Goal: Information Seeking & Learning: Learn about a topic

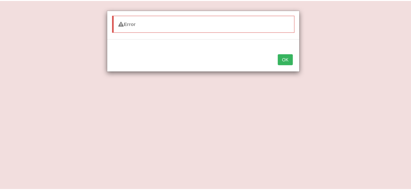
scroll to position [117, 0]
click at [284, 61] on button "OK" at bounding box center [288, 59] width 15 height 11
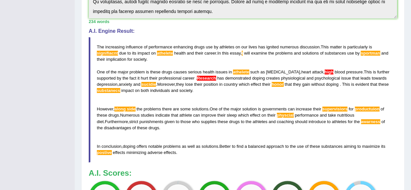
scroll to position [27, 0]
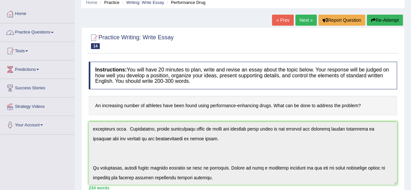
click at [55, 29] on link "Practice Questions" at bounding box center [37, 31] width 74 height 16
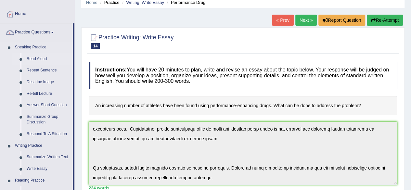
click at [38, 58] on link "Read Aloud" at bounding box center [48, 59] width 49 height 12
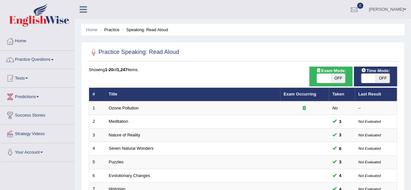
click at [362, 76] on span at bounding box center [369, 78] width 14 height 9
checkbox input "true"
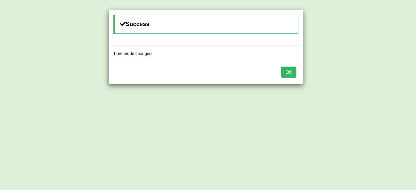
click at [287, 73] on button "OK" at bounding box center [288, 72] width 15 height 11
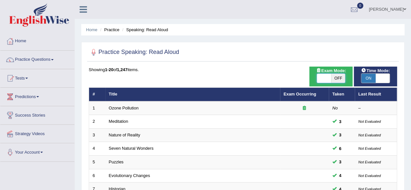
click at [321, 78] on span at bounding box center [324, 78] width 14 height 9
checkbox input "true"
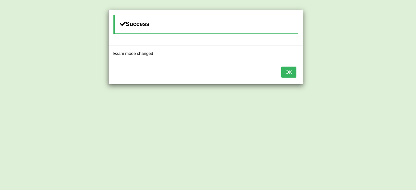
click at [288, 74] on button "OK" at bounding box center [288, 72] width 15 height 11
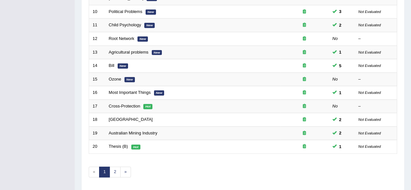
scroll to position [237, 0]
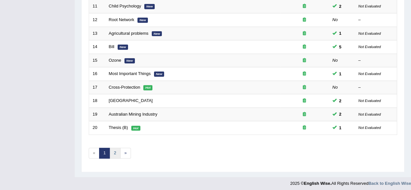
click at [114, 149] on link "2" at bounding box center [115, 153] width 11 height 11
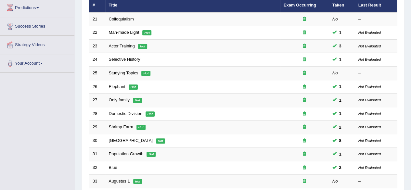
scroll to position [94, 0]
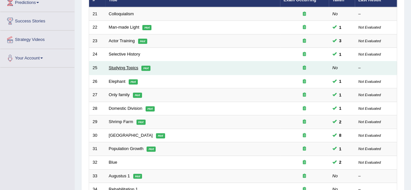
click at [114, 66] on link "Studying Topics" at bounding box center [124, 67] width 30 height 5
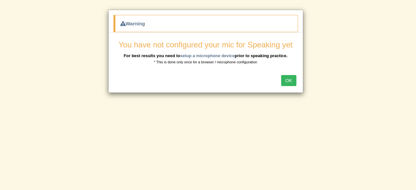
drag, startPoint x: 412, startPoint y: 55, endPoint x: 413, endPoint y: 88, distance: 33.5
click at [411, 88] on div "Warning You have not configured your mic for Speaking yet For best results you …" at bounding box center [208, 95] width 416 height 190
click at [287, 83] on button "OK" at bounding box center [288, 80] width 15 height 11
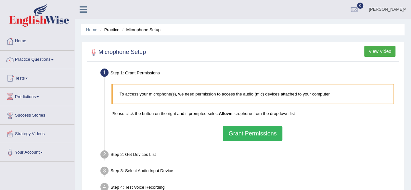
click at [252, 134] on button "Grant Permissions" at bounding box center [252, 133] width 59 height 15
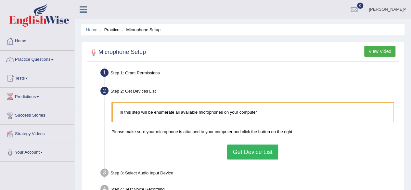
click at [242, 149] on button "Get Device List" at bounding box center [252, 152] width 51 height 15
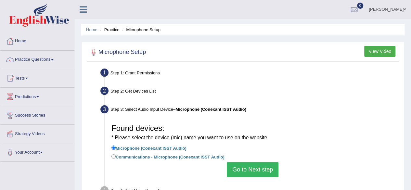
click at [245, 172] on button "Go to Next step" at bounding box center [253, 169] width 52 height 15
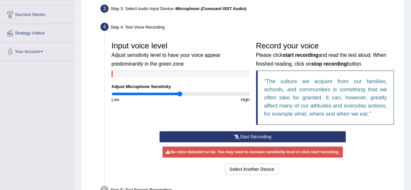
scroll to position [105, 0]
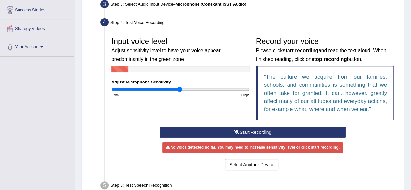
click at [248, 133] on button "Start Recording" at bounding box center [253, 132] width 186 height 11
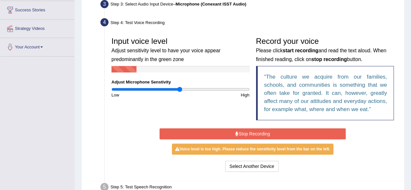
click at [231, 109] on div "Input voice level Adjust sensitivity level to have your voice appear predominan…" at bounding box center [252, 80] width 289 height 93
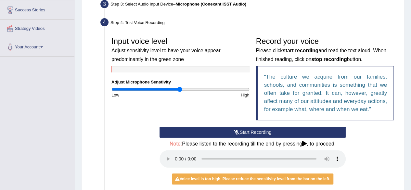
click at [254, 132] on button "Start Recording" at bounding box center [253, 132] width 186 height 11
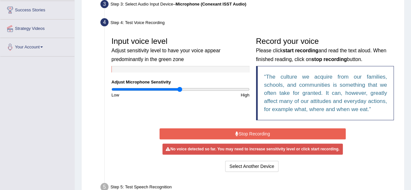
click at [249, 131] on button "Stop Recording" at bounding box center [253, 133] width 186 height 11
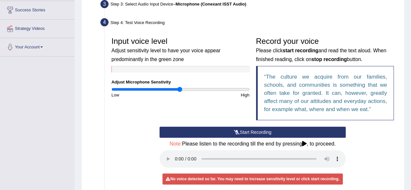
click at [232, 132] on button "Start Recording" at bounding box center [253, 132] width 186 height 11
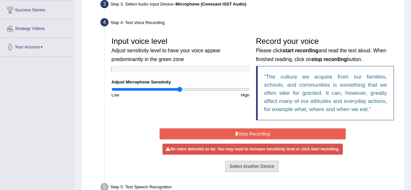
click at [244, 168] on button "Select Another Device" at bounding box center [251, 166] width 53 height 11
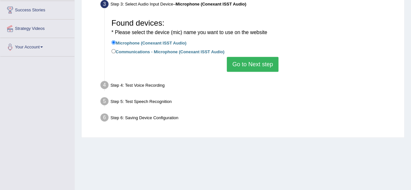
click at [238, 66] on button "Go to Next step" at bounding box center [253, 64] width 52 height 15
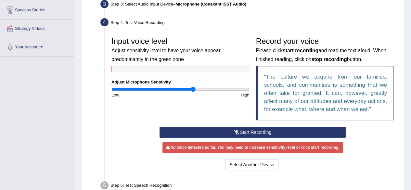
drag, startPoint x: 183, startPoint y: 90, endPoint x: 193, endPoint y: 95, distance: 10.9
click at [193, 92] on input "range" at bounding box center [181, 89] width 138 height 5
click at [236, 134] on icon at bounding box center [237, 132] width 6 height 5
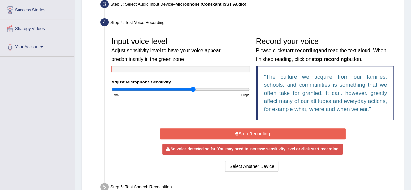
click at [236, 134] on icon at bounding box center [237, 134] width 3 height 5
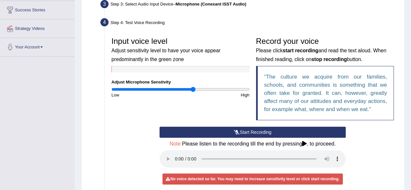
click at [235, 130] on icon at bounding box center [237, 132] width 6 height 5
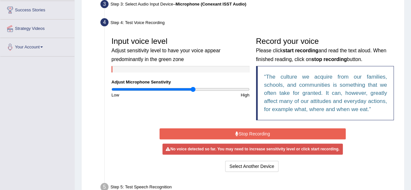
click at [235, 130] on button "Stop Recording" at bounding box center [253, 133] width 186 height 11
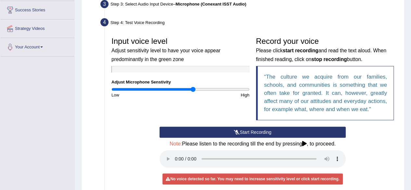
click at [305, 142] on icon at bounding box center [305, 143] width 5 height 5
click at [235, 136] on button "Start Recording" at bounding box center [253, 132] width 186 height 11
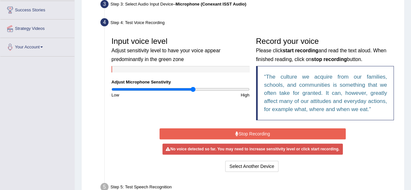
click at [235, 136] on button "Stop Recording" at bounding box center [253, 133] width 186 height 11
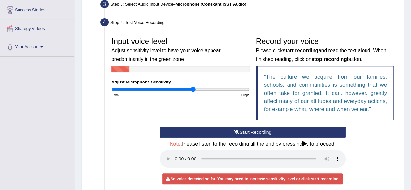
click at [235, 136] on button "Start Recording" at bounding box center [253, 132] width 186 height 11
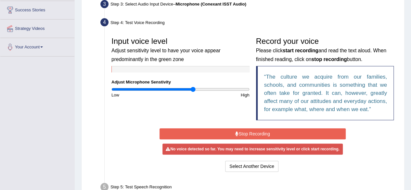
click at [194, 149] on div "No voice detected so far. You may need to increase sensitivity level or click s…" at bounding box center [253, 149] width 180 height 11
click at [236, 135] on icon at bounding box center [237, 134] width 3 height 5
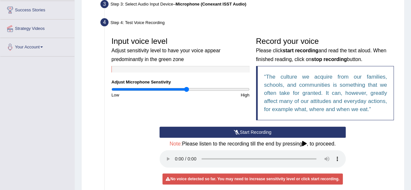
drag, startPoint x: 192, startPoint y: 89, endPoint x: 186, endPoint y: 92, distance: 6.3
type input "1.1"
click at [186, 92] on input "range" at bounding box center [181, 89] width 138 height 5
click at [186, 92] on div "High" at bounding box center [217, 95] width 72 height 6
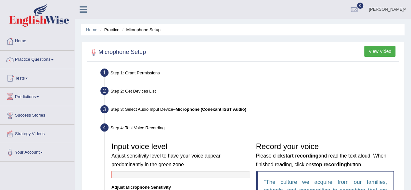
scroll to position [24, 0]
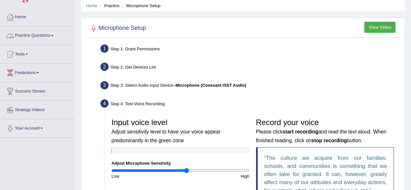
click at [51, 35] on link "Practice Questions" at bounding box center [37, 35] width 74 height 16
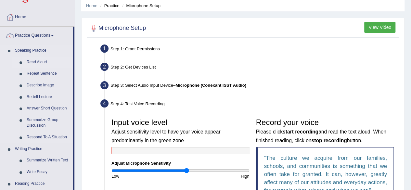
click at [38, 63] on link "Read Aloud" at bounding box center [48, 63] width 49 height 12
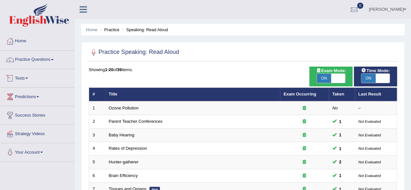
click at [138, 107] on link "Ozone Pollution" at bounding box center [124, 108] width 30 height 5
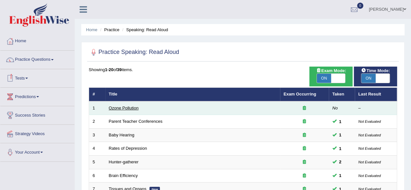
drag, startPoint x: 0, startPoint y: 0, endPoint x: 138, endPoint y: 107, distance: 174.6
click at [138, 107] on link "Ozone Pollution" at bounding box center [124, 108] width 30 height 5
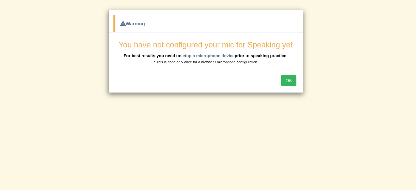
click at [289, 76] on button "OK" at bounding box center [288, 80] width 15 height 11
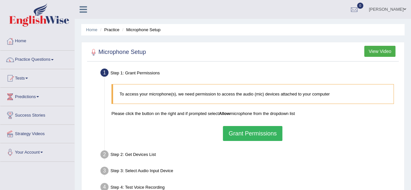
click at [256, 133] on button "Grant Permissions" at bounding box center [252, 133] width 59 height 15
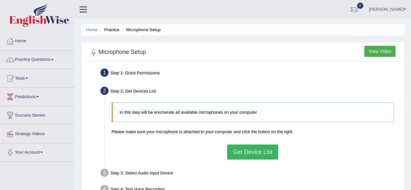
click at [251, 152] on button "Get Device List" at bounding box center [252, 152] width 51 height 15
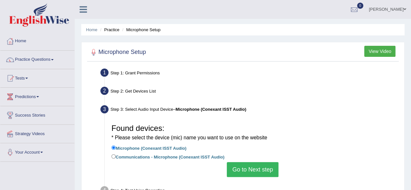
click at [250, 170] on button "Go to Next step" at bounding box center [253, 169] width 52 height 15
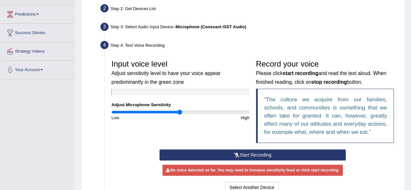
scroll to position [93, 0]
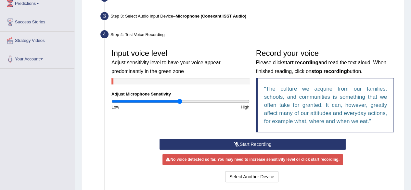
click at [252, 147] on button "Start Recording" at bounding box center [253, 144] width 186 height 11
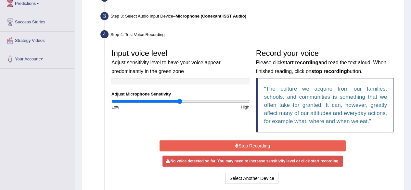
click at [249, 164] on div "No voice detected so far. You may need to increase sensitivity level or click s…" at bounding box center [253, 161] width 180 height 11
click at [199, 103] on input "range" at bounding box center [181, 101] width 138 height 5
click at [215, 120] on div "Input voice level Adjust sensitivity level to have your voice appear predominan…" at bounding box center [252, 92] width 289 height 93
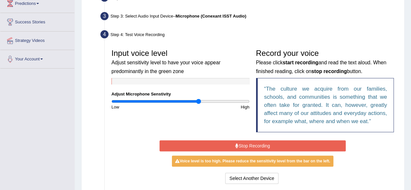
click at [211, 128] on div "Input voice level Adjust sensitivity level to have your voice appear predominan…" at bounding box center [252, 92] width 289 height 93
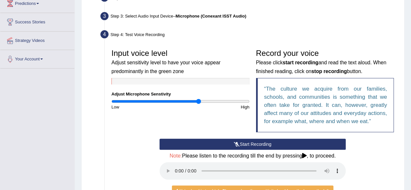
click at [226, 143] on button "Start Recording" at bounding box center [253, 144] width 186 height 11
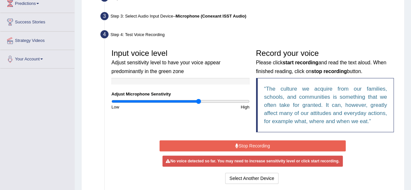
click at [227, 147] on button "Stop Recording" at bounding box center [253, 146] width 186 height 11
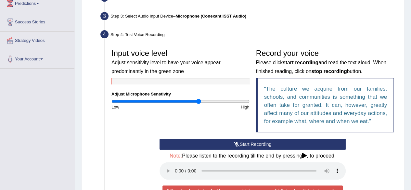
click at [306, 154] on icon at bounding box center [305, 155] width 5 height 5
click at [250, 144] on button "Start Recording" at bounding box center [253, 144] width 186 height 11
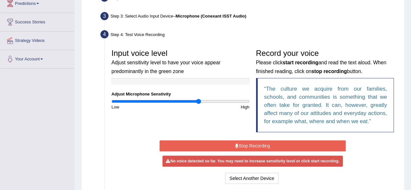
click at [250, 144] on button "Stop Recording" at bounding box center [253, 146] width 186 height 11
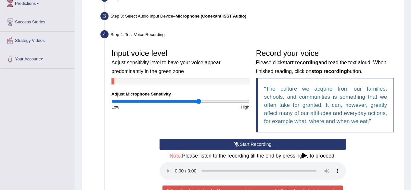
click at [249, 144] on button "Start Recording" at bounding box center [253, 144] width 186 height 11
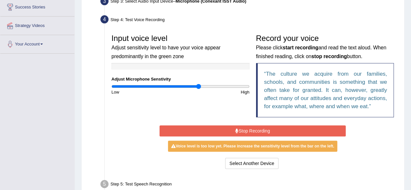
scroll to position [111, 0]
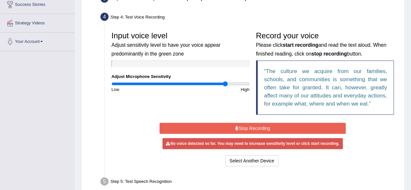
click at [225, 84] on input "range" at bounding box center [181, 83] width 138 height 5
click at [186, 81] on input "range" at bounding box center [181, 83] width 138 height 5
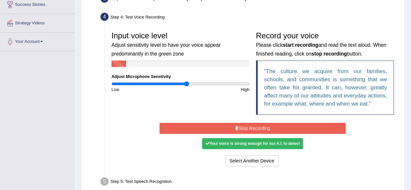
click at [249, 141] on div "Your voice is strong enough for our A.I. to detect" at bounding box center [252, 143] width 101 height 11
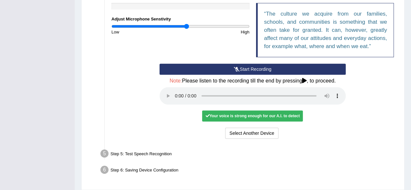
scroll to position [173, 0]
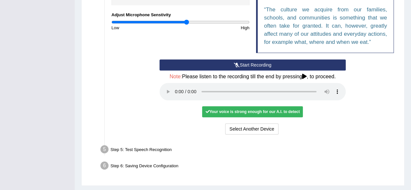
click at [254, 113] on div "Your voice is strong enough for our A.I. to detect" at bounding box center [252, 111] width 101 height 11
click at [307, 76] on icon at bounding box center [305, 76] width 5 height 5
click at [305, 66] on button "Start Recording" at bounding box center [253, 65] width 186 height 11
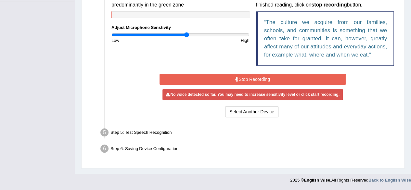
scroll to position [159, 0]
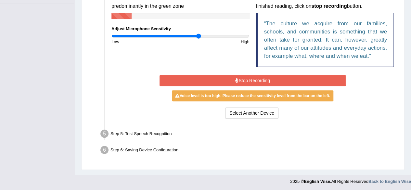
drag, startPoint x: 185, startPoint y: 36, endPoint x: 199, endPoint y: 39, distance: 14.0
click at [199, 39] on input "range" at bounding box center [181, 36] width 138 height 5
click at [193, 36] on input "range" at bounding box center [181, 36] width 138 height 5
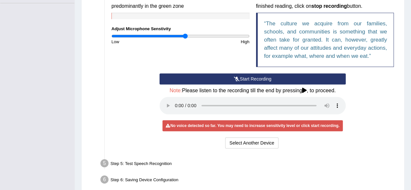
click at [185, 34] on input "range" at bounding box center [181, 36] width 138 height 5
click at [188, 34] on input "range" at bounding box center [181, 36] width 138 height 5
click at [193, 35] on input "range" at bounding box center [181, 36] width 138 height 5
click at [264, 159] on div "Step 5: Test Speech Recognition" at bounding box center [250, 164] width 304 height 14
click at [180, 37] on input "range" at bounding box center [181, 36] width 138 height 5
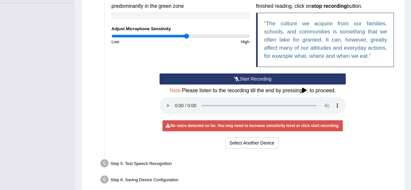
click at [187, 35] on input "range" at bounding box center [181, 36] width 138 height 5
click at [220, 125] on div "No voice detected so far. You may need to increase sensitivity level or click s…" at bounding box center [253, 125] width 180 height 11
click at [210, 80] on button "Start Recording" at bounding box center [253, 79] width 186 height 11
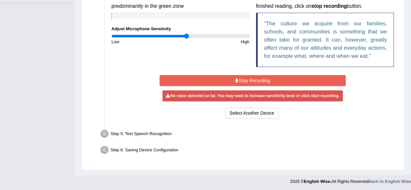
click at [210, 80] on button "Stop Recording" at bounding box center [253, 80] width 186 height 11
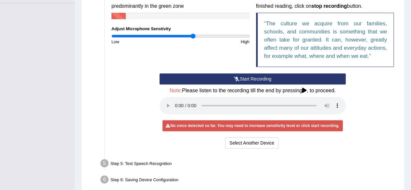
click at [193, 35] on input "range" at bounding box center [181, 36] width 138 height 5
drag, startPoint x: 193, startPoint y: 35, endPoint x: 192, endPoint y: 41, distance: 6.6
click at [192, 39] on input "range" at bounding box center [181, 36] width 138 height 5
click at [201, 34] on input "range" at bounding box center [181, 36] width 138 height 5
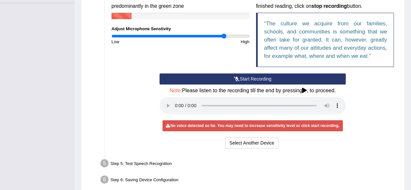
click at [224, 35] on input "range" at bounding box center [181, 36] width 138 height 5
click at [195, 38] on input "range" at bounding box center [181, 36] width 138 height 5
click at [254, 80] on button "Start Recording" at bounding box center [253, 79] width 186 height 11
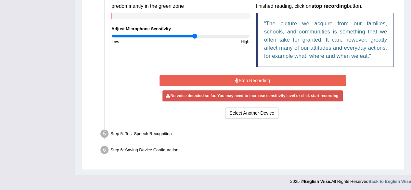
click at [254, 80] on button "Stop Recording" at bounding box center [253, 80] width 186 height 11
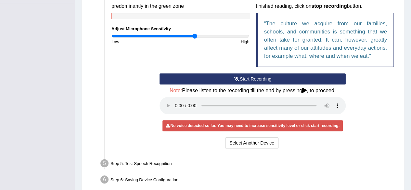
click at [259, 78] on button "Start Recording" at bounding box center [253, 79] width 186 height 11
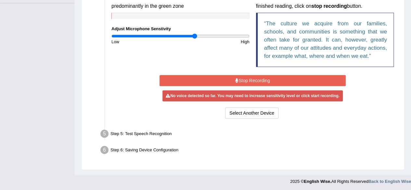
click at [259, 78] on button "Stop Recording" at bounding box center [253, 80] width 186 height 11
click at [259, 78] on div "Start Recording Stop Recording Note: Please listen to the recording till the en…" at bounding box center [252, 97] width 193 height 47
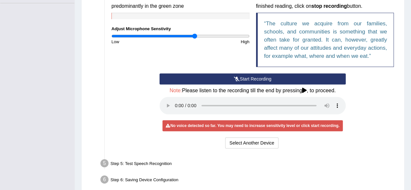
click at [239, 76] on button "Start Recording" at bounding box center [253, 79] width 186 height 11
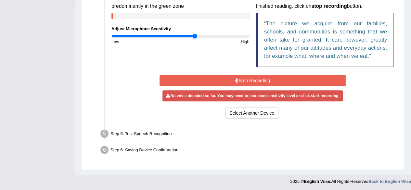
click at [239, 76] on button "Stop Recording" at bounding box center [253, 80] width 186 height 11
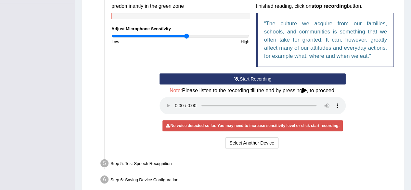
drag, startPoint x: 193, startPoint y: 35, endPoint x: 187, endPoint y: 34, distance: 5.6
click at [187, 34] on input "range" at bounding box center [181, 36] width 138 height 5
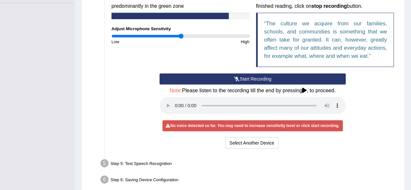
click at [182, 36] on input "range" at bounding box center [181, 36] width 138 height 5
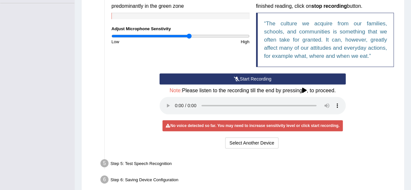
drag, startPoint x: 182, startPoint y: 36, endPoint x: 189, endPoint y: 36, distance: 7.2
click at [189, 36] on input "range" at bounding box center [181, 36] width 138 height 5
click at [142, 106] on div "Start Recording Stop Recording Note: Please listen to the recording till the en…" at bounding box center [252, 112] width 289 height 77
click at [175, 33] on div "Input voice level Adjust sensitivity level to have your voice appear predominan…" at bounding box center [180, 12] width 145 height 64
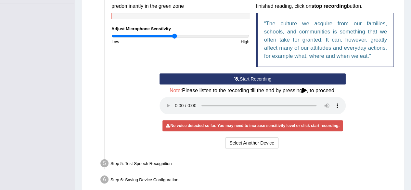
click at [174, 35] on input "range" at bounding box center [181, 36] width 138 height 5
click at [198, 38] on input "range" at bounding box center [181, 36] width 138 height 5
drag, startPoint x: 198, startPoint y: 35, endPoint x: 203, endPoint y: 44, distance: 9.9
click at [203, 39] on input "range" at bounding box center [181, 36] width 138 height 5
click at [203, 44] on div "High" at bounding box center [217, 42] width 72 height 6
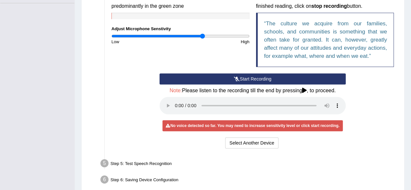
click at [221, 77] on button "Start Recording" at bounding box center [253, 79] width 186 height 11
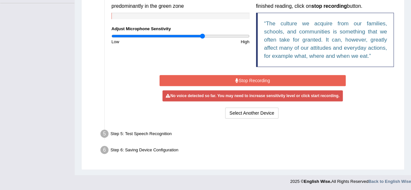
click at [221, 77] on button "Stop Recording" at bounding box center [253, 80] width 186 height 11
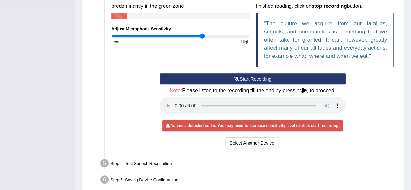
click at [199, 33] on div "Input voice level Adjust sensitivity level to have your voice appear predominan…" at bounding box center [180, 12] width 145 height 64
click at [192, 37] on input "range" at bounding box center [181, 36] width 138 height 5
click at [183, 37] on input "range" at bounding box center [181, 36] width 138 height 5
click at [191, 37] on input "range" at bounding box center [181, 36] width 138 height 5
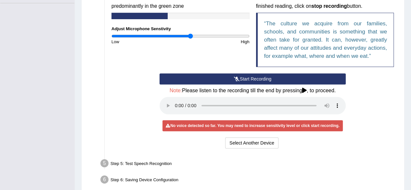
click at [198, 39] on div "High" at bounding box center [217, 42] width 72 height 6
click at [207, 40] on div "High" at bounding box center [217, 42] width 72 height 6
click at [244, 80] on button "Start Recording" at bounding box center [253, 79] width 186 height 11
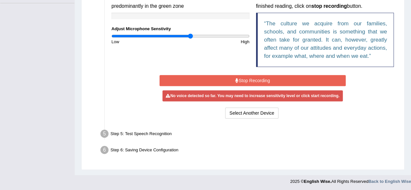
click at [244, 80] on button "Stop Recording" at bounding box center [253, 80] width 186 height 11
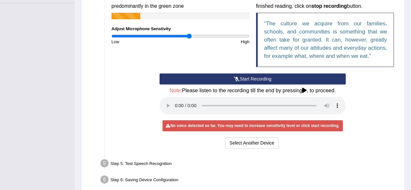
drag, startPoint x: 183, startPoint y: 36, endPoint x: 189, endPoint y: 35, distance: 5.9
click at [189, 35] on input "range" at bounding box center [181, 36] width 138 height 5
drag, startPoint x: 189, startPoint y: 35, endPoint x: 197, endPoint y: 45, distance: 12.5
click at [197, 39] on input "range" at bounding box center [181, 36] width 138 height 5
click at [241, 78] on button "Start Recording" at bounding box center [253, 79] width 186 height 11
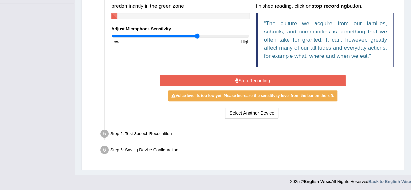
click at [241, 78] on button "Stop Recording" at bounding box center [253, 80] width 186 height 11
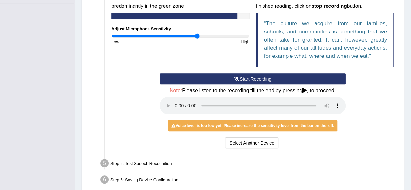
click at [189, 39] on div "High" at bounding box center [217, 42] width 72 height 6
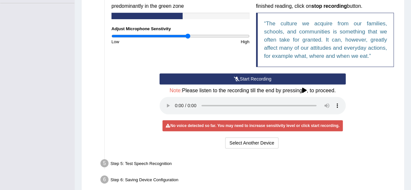
click at [187, 36] on input "range" at bounding box center [181, 36] width 138 height 5
click at [191, 36] on input "range" at bounding box center [181, 36] width 138 height 5
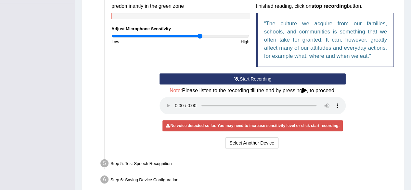
drag, startPoint x: 191, startPoint y: 36, endPoint x: 200, endPoint y: 37, distance: 8.8
click at [200, 37] on input "range" at bounding box center [181, 36] width 138 height 5
click at [236, 78] on icon at bounding box center [237, 79] width 6 height 5
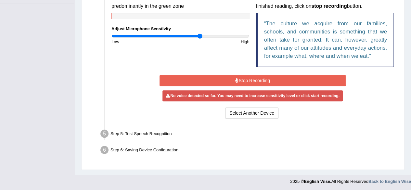
click at [239, 80] on button "Stop Recording" at bounding box center [253, 80] width 186 height 11
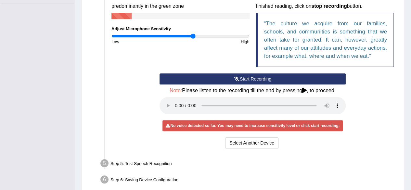
click at [193, 35] on input "range" at bounding box center [181, 36] width 138 height 5
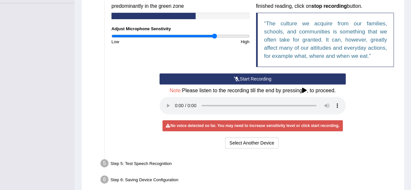
drag, startPoint x: 193, startPoint y: 35, endPoint x: 214, endPoint y: 36, distance: 21.2
click at [214, 36] on input "range" at bounding box center [181, 36] width 138 height 5
click at [234, 79] on icon at bounding box center [237, 79] width 6 height 5
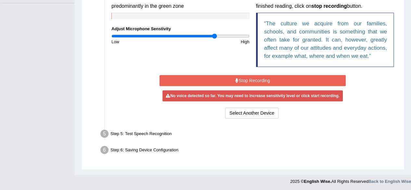
click at [234, 79] on button "Stop Recording" at bounding box center [253, 80] width 186 height 11
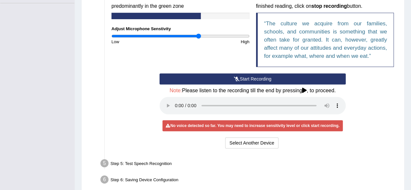
click at [199, 36] on input "range" at bounding box center [181, 36] width 138 height 5
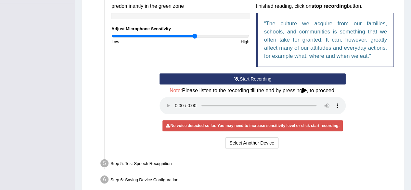
drag, startPoint x: 199, startPoint y: 36, endPoint x: 195, endPoint y: 90, distance: 54.8
type input "1.22"
click at [195, 39] on input "range" at bounding box center [181, 36] width 138 height 5
click at [257, 79] on button "Start Recording" at bounding box center [253, 79] width 186 height 11
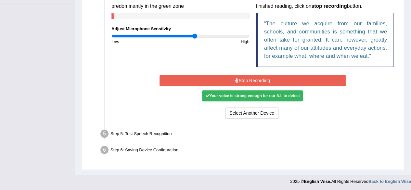
click at [247, 80] on button "Stop Recording" at bounding box center [253, 80] width 186 height 11
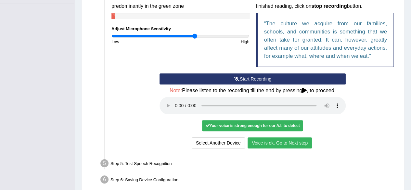
click at [281, 142] on button "Voice is ok. Go to Next step" at bounding box center [280, 143] width 64 height 11
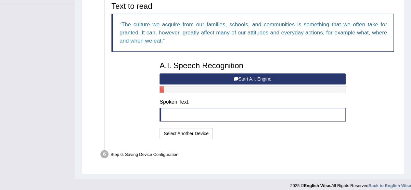
click at [249, 78] on button "Start A.I. Engine" at bounding box center [253, 79] width 186 height 11
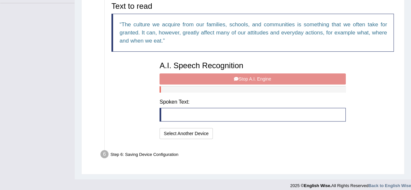
click at [222, 92] on div "A.I. Speech Recognition Start A.I. Engine Stop A.I. Engine Note: Please listen …" at bounding box center [252, 99] width 193 height 83
click at [193, 111] on blockquote at bounding box center [253, 115] width 186 height 14
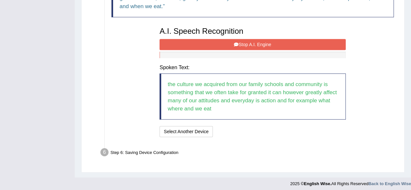
scroll to position [195, 0]
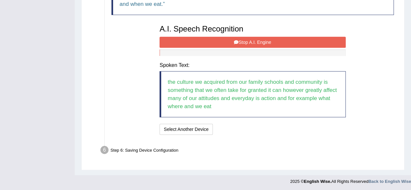
click at [261, 38] on button "Stop A.I. Engine" at bounding box center [253, 42] width 186 height 11
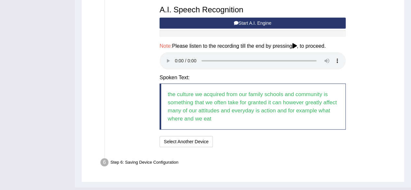
scroll to position [227, 0]
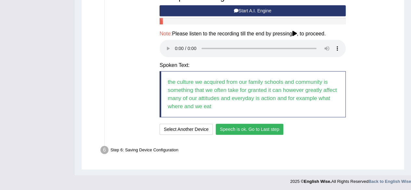
click at [233, 128] on button "Speech is ok. Go to Last step" at bounding box center [250, 129] width 68 height 11
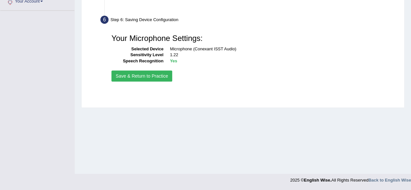
scroll to position [151, 0]
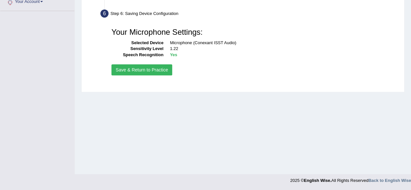
click at [131, 71] on button "Save & Return to Practice" at bounding box center [142, 69] width 61 height 11
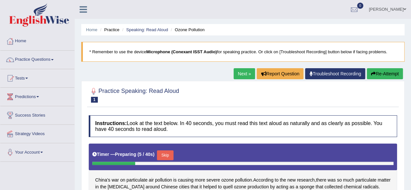
click at [50, 66] on link "Practice Questions" at bounding box center [37, 59] width 74 height 16
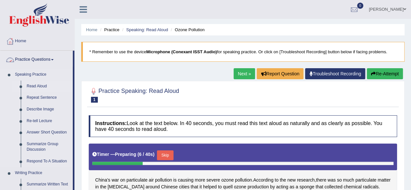
click at [46, 88] on link "Read Aloud" at bounding box center [48, 87] width 49 height 12
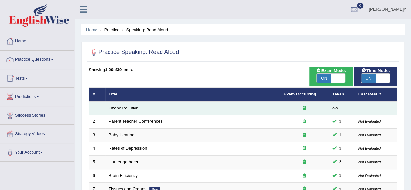
click at [137, 109] on link "Ozone Pollution" at bounding box center [124, 108] width 30 height 5
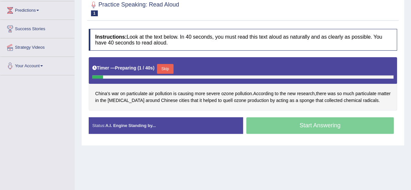
scroll to position [87, 0]
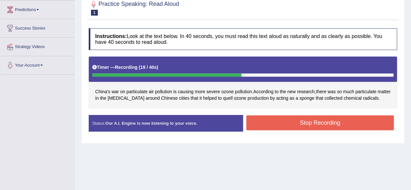
click at [263, 122] on button "Stop Recording" at bounding box center [321, 122] width 148 height 15
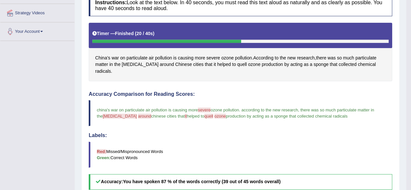
scroll to position [0, 0]
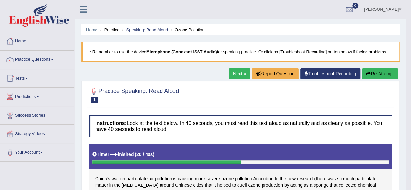
click at [234, 73] on link "Next »" at bounding box center [239, 73] width 21 height 11
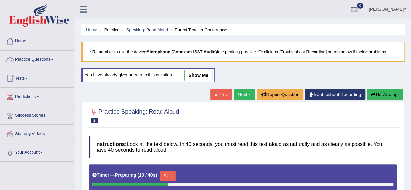
click at [52, 58] on link "Practice Questions" at bounding box center [37, 59] width 74 height 16
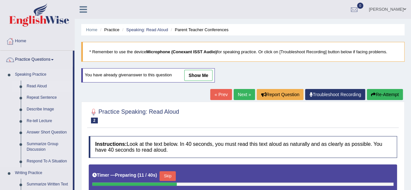
click at [34, 89] on link "Read Aloud" at bounding box center [48, 87] width 49 height 12
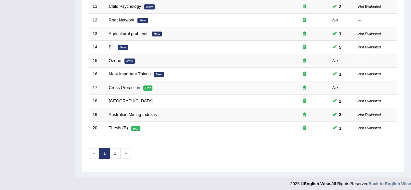
scroll to position [237, 0]
click at [113, 150] on link "2" at bounding box center [115, 153] width 11 height 11
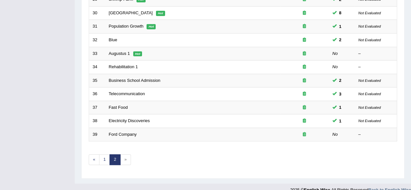
scroll to position [223, 0]
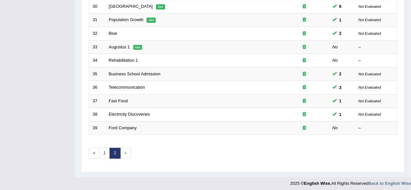
click at [130, 152] on span "»" at bounding box center [125, 153] width 11 height 11
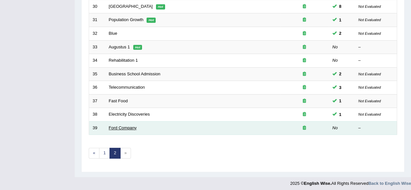
click at [122, 126] on link "Ford Company" at bounding box center [123, 128] width 28 height 5
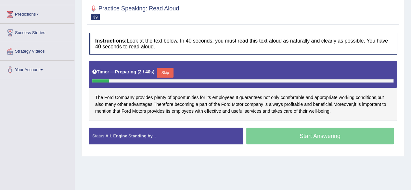
scroll to position [87, 0]
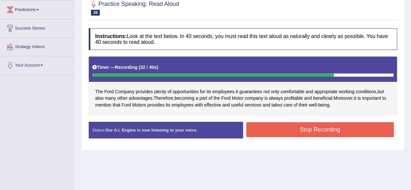
click at [283, 128] on button "Stop Recording" at bounding box center [321, 129] width 148 height 15
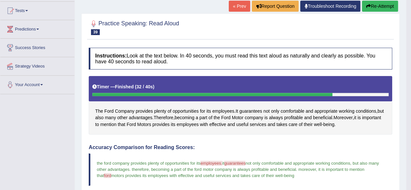
scroll to position [61, 0]
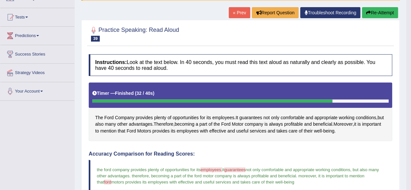
click at [382, 15] on button "Re-Attempt" at bounding box center [380, 12] width 36 height 11
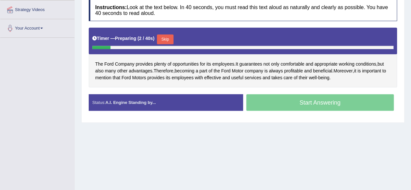
click at [168, 37] on button "Skip" at bounding box center [165, 39] width 16 height 10
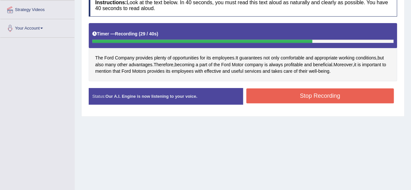
click at [299, 92] on button "Stop Recording" at bounding box center [321, 95] width 148 height 15
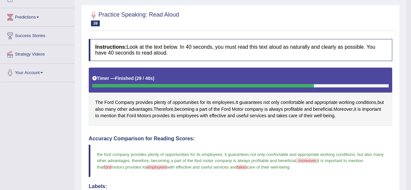
scroll to position [72, 0]
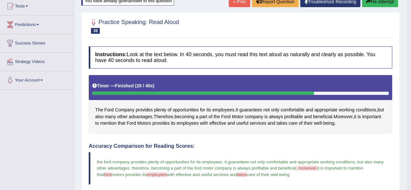
click at [368, 2] on icon "button" at bounding box center [369, 1] width 5 height 5
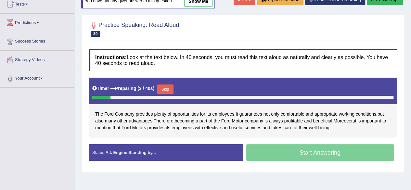
click at [165, 88] on button "Skip" at bounding box center [165, 90] width 16 height 10
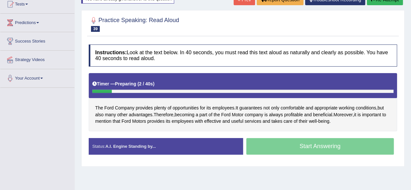
scroll to position [72, 0]
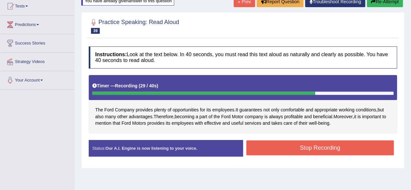
click at [296, 144] on button "Stop Recording" at bounding box center [321, 148] width 148 height 15
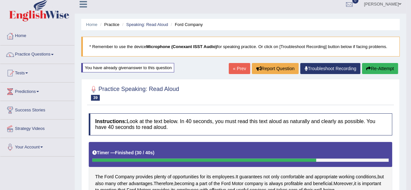
scroll to position [5, 0]
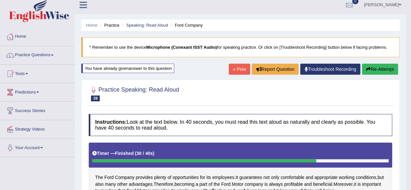
click at [54, 53] on link "Practice Questions" at bounding box center [37, 54] width 74 height 16
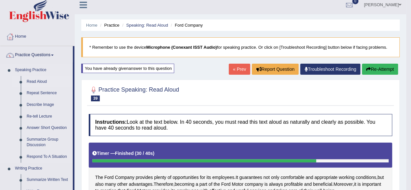
click at [49, 83] on link "Read Aloud" at bounding box center [48, 82] width 49 height 12
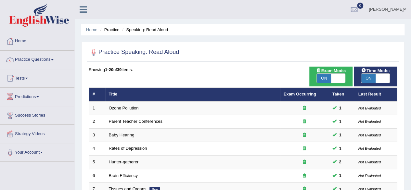
scroll to position [167, 0]
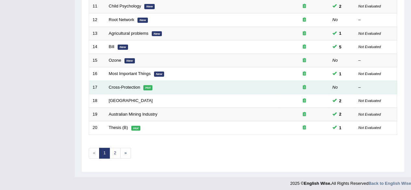
click at [145, 85] on em "Hot" at bounding box center [147, 87] width 9 height 5
click at [129, 86] on link "Cross-Protection" at bounding box center [125, 87] width 32 height 5
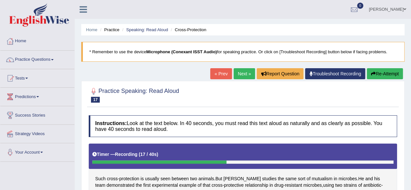
click at [374, 71] on button "Re-Attempt" at bounding box center [385, 73] width 36 height 11
click at [379, 75] on button "Re-Attempt" at bounding box center [385, 73] width 36 height 11
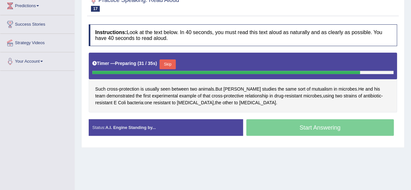
click at [167, 66] on button "Skip" at bounding box center [168, 65] width 16 height 10
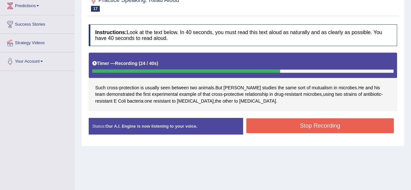
click at [270, 121] on button "Stop Recording" at bounding box center [321, 125] width 148 height 15
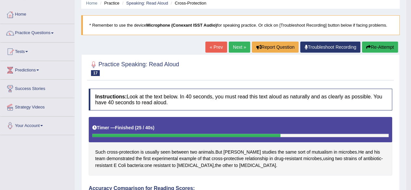
scroll to position [26, 0]
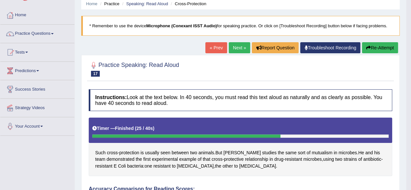
click at [379, 49] on button "Re-Attempt" at bounding box center [380, 47] width 36 height 11
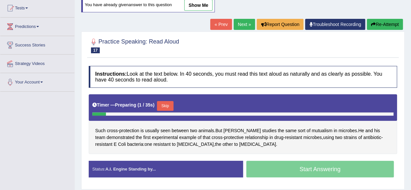
scroll to position [83, 0]
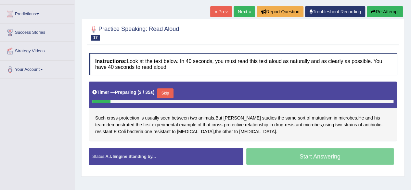
click at [167, 95] on button "Skip" at bounding box center [165, 93] width 16 height 10
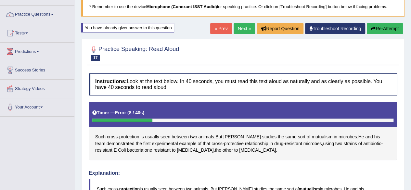
scroll to position [44, 0]
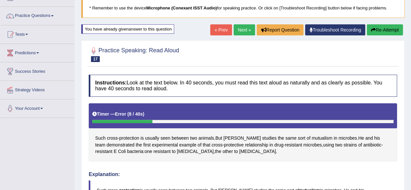
click at [389, 27] on button "Re-Attempt" at bounding box center [385, 29] width 36 height 11
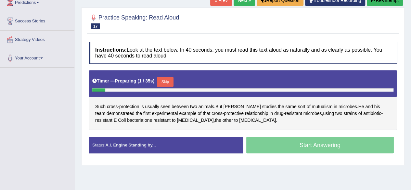
scroll to position [108, 0]
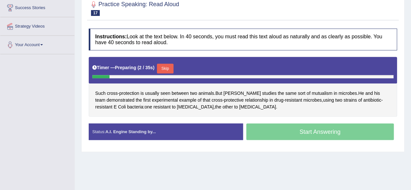
click at [172, 68] on button "Skip" at bounding box center [165, 69] width 16 height 10
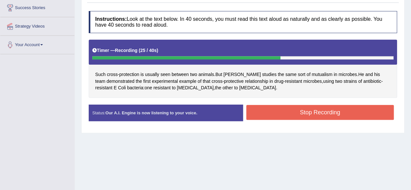
click at [257, 112] on button "Stop Recording" at bounding box center [321, 112] width 148 height 15
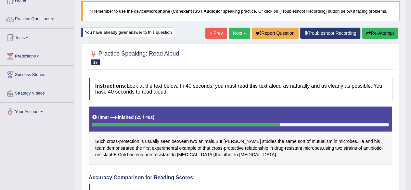
scroll to position [0, 0]
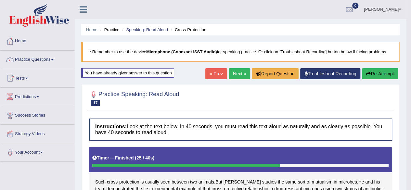
click at [53, 59] on span at bounding box center [52, 59] width 3 height 1
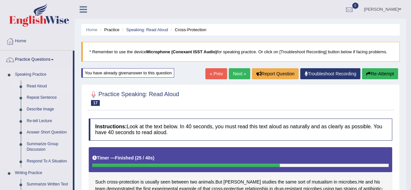
click at [41, 87] on link "Read Aloud" at bounding box center [48, 87] width 49 height 12
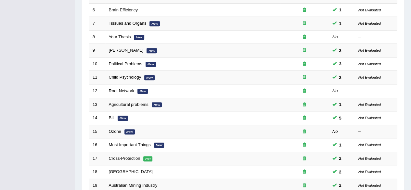
scroll to position [166, 0]
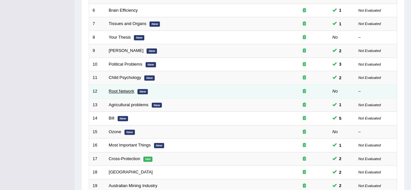
click at [119, 89] on link "Root Network" at bounding box center [122, 91] width 26 height 5
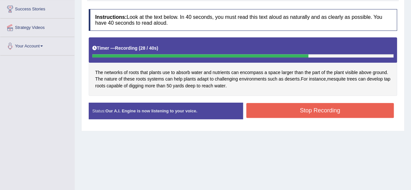
scroll to position [107, 0]
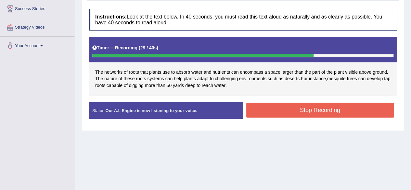
click at [315, 112] on button "Stop Recording" at bounding box center [321, 110] width 148 height 15
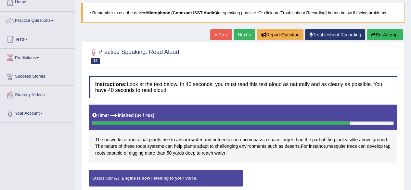
scroll to position [36, 0]
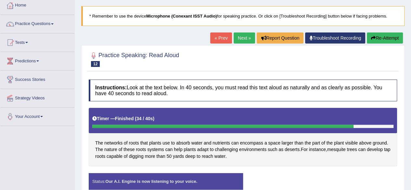
click at [384, 40] on button "Re-Attempt" at bounding box center [385, 38] width 36 height 11
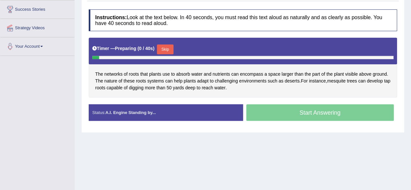
scroll to position [108, 0]
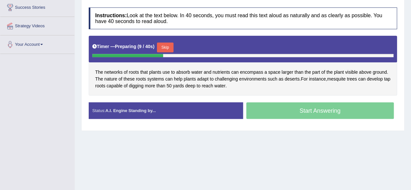
click at [164, 46] on button "Skip" at bounding box center [165, 48] width 16 height 10
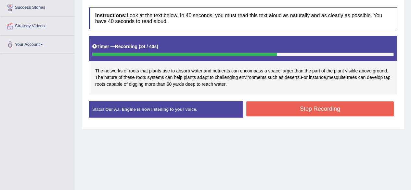
click at [287, 108] on button "Stop Recording" at bounding box center [321, 108] width 148 height 15
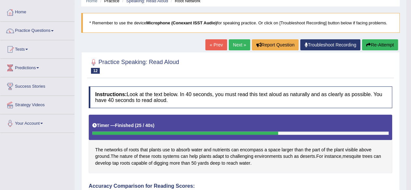
scroll to position [0, 0]
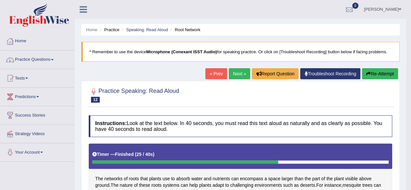
click at [54, 60] on span at bounding box center [52, 59] width 3 height 1
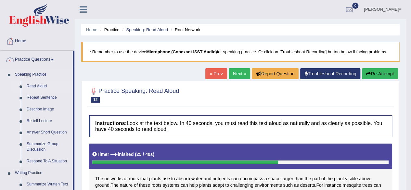
click at [42, 86] on link "Read Aloud" at bounding box center [48, 87] width 49 height 12
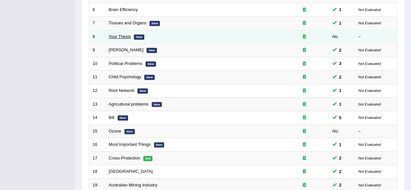
click at [123, 36] on link "Your Thesis" at bounding box center [120, 36] width 22 height 5
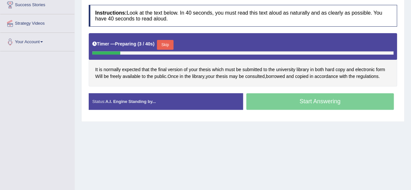
scroll to position [112, 0]
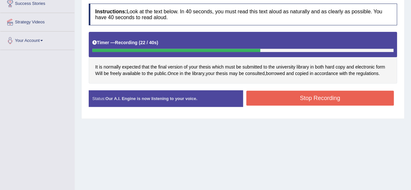
click at [264, 95] on button "Stop Recording" at bounding box center [321, 98] width 148 height 15
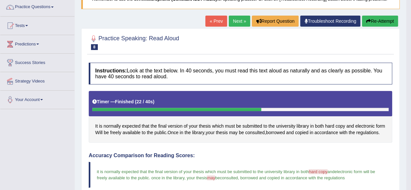
scroll to position [23, 0]
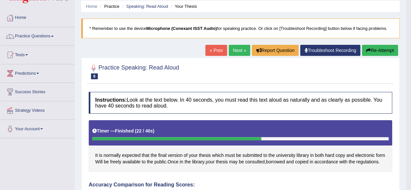
click at [376, 52] on button "Re-Attempt" at bounding box center [380, 50] width 36 height 11
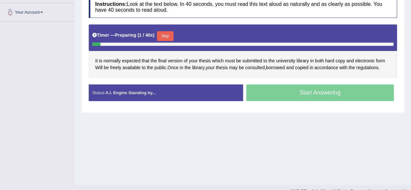
click at [168, 33] on button "Skip" at bounding box center [165, 36] width 16 height 10
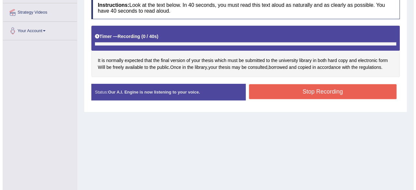
scroll to position [120, 0]
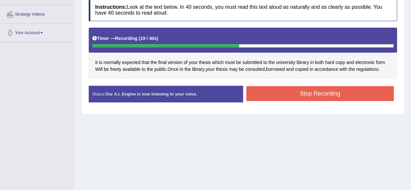
click at [266, 95] on button "Stop Recording" at bounding box center [321, 93] width 148 height 15
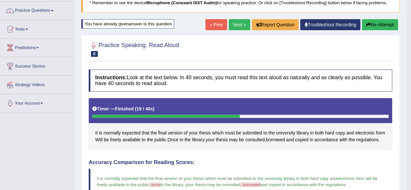
scroll to position [30, 0]
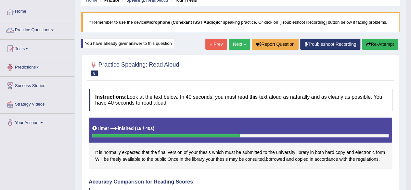
click at [53, 31] on link "Practice Questions" at bounding box center [37, 29] width 74 height 16
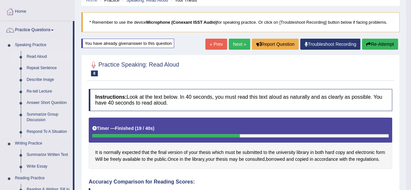
click at [39, 57] on link "Read Aloud" at bounding box center [48, 57] width 49 height 12
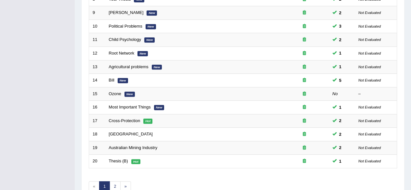
scroll to position [205, 0]
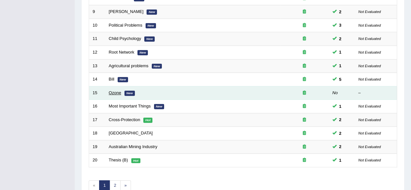
click at [118, 91] on link "Ozone" at bounding box center [115, 92] width 12 height 5
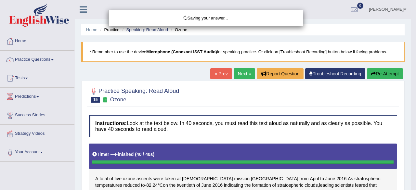
click at [383, 71] on div "Saving your answer..." at bounding box center [208, 95] width 416 height 190
click at [382, 75] on div "Saving your answer..." at bounding box center [208, 95] width 416 height 190
click at [378, 80] on div "Saving your answer..." at bounding box center [208, 95] width 416 height 190
click at [376, 76] on div "Saving your answer..." at bounding box center [208, 95] width 416 height 190
click at [385, 75] on div "Saving your answer..." at bounding box center [208, 95] width 416 height 190
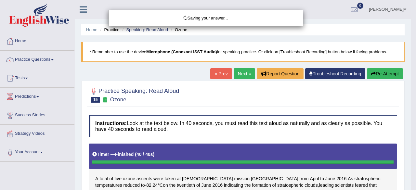
click at [384, 74] on div "Saving your answer..." at bounding box center [208, 95] width 416 height 190
click at [382, 75] on div "Saving your answer..." at bounding box center [208, 95] width 416 height 190
click at [381, 76] on div "Saving your answer..." at bounding box center [208, 95] width 416 height 190
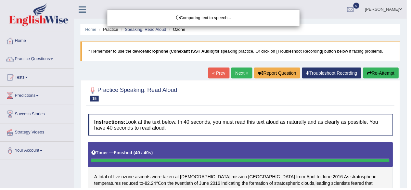
click at [386, 77] on div "Comparing text to speech..." at bounding box center [205, 95] width 411 height 190
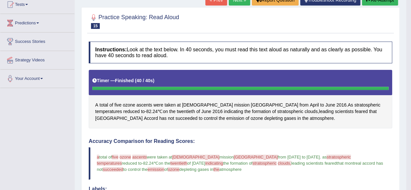
scroll to position [31, 0]
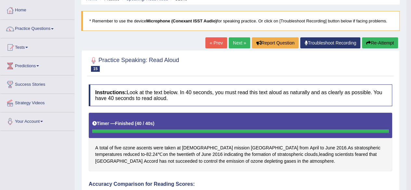
click at [379, 42] on button "Re-Attempt" at bounding box center [380, 42] width 36 height 11
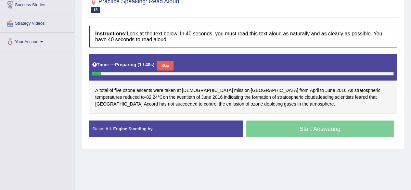
scroll to position [112, 0]
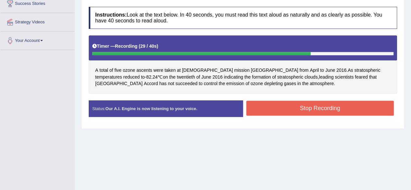
click at [269, 110] on button "Stop Recording" at bounding box center [321, 108] width 148 height 15
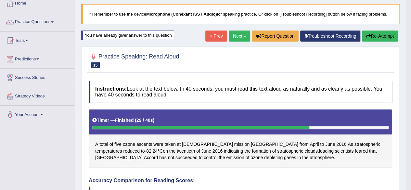
scroll to position [34, 0]
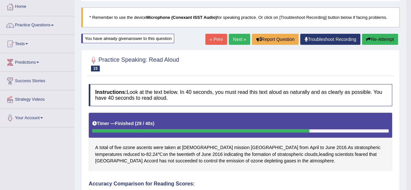
click at [375, 41] on button "Re-Attempt" at bounding box center [380, 39] width 36 height 11
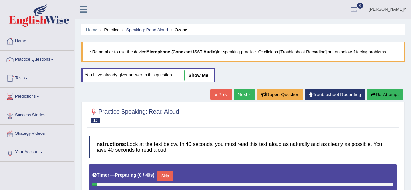
click at [169, 171] on button "Skip" at bounding box center [165, 176] width 16 height 10
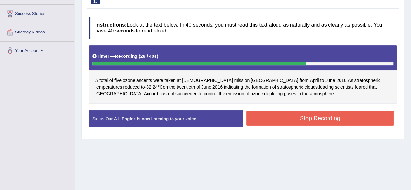
click at [282, 115] on button "Stop Recording" at bounding box center [321, 118] width 148 height 15
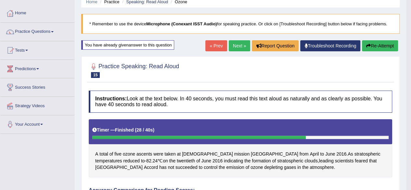
scroll to position [11, 0]
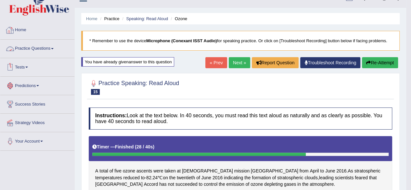
click at [54, 48] on span at bounding box center [52, 48] width 3 height 1
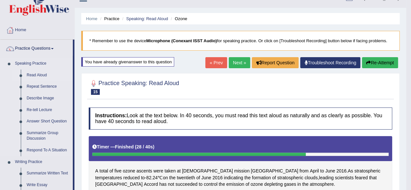
click at [41, 78] on link "Read Aloud" at bounding box center [48, 76] width 49 height 12
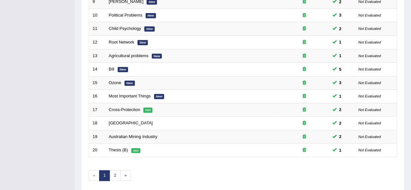
scroll to position [237, 0]
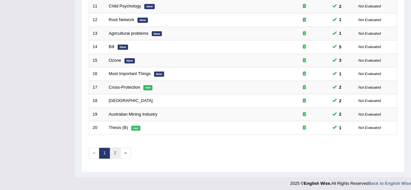
click at [115, 154] on link "2" at bounding box center [115, 153] width 11 height 11
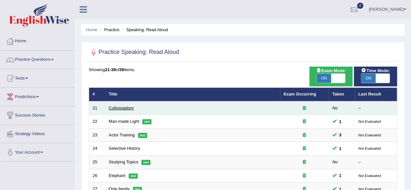
click at [128, 110] on link "Colloquialism" at bounding box center [121, 108] width 25 height 5
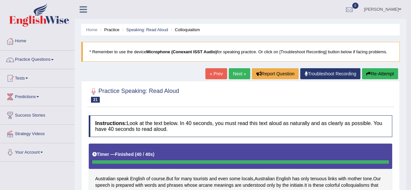
click at [385, 70] on button "Re-Attempt" at bounding box center [380, 73] width 36 height 11
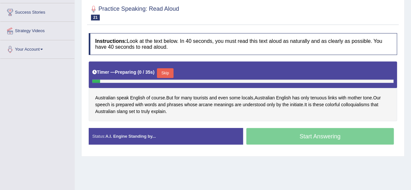
scroll to position [121, 0]
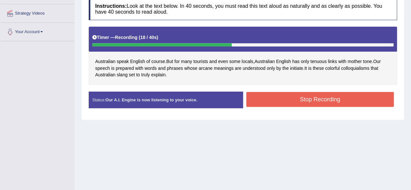
click at [349, 99] on button "Stop Recording" at bounding box center [321, 99] width 148 height 15
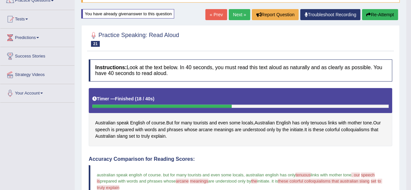
scroll to position [53, 0]
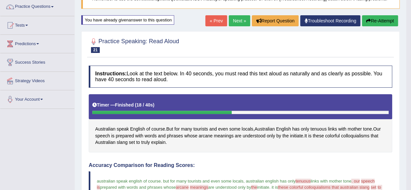
click at [381, 23] on button "Re-Attempt" at bounding box center [380, 20] width 36 height 11
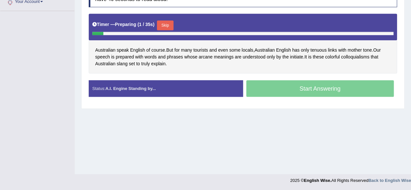
click at [168, 24] on button "Skip" at bounding box center [165, 25] width 16 height 10
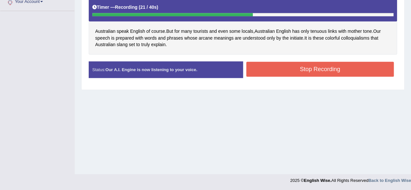
click at [269, 67] on button "Stop Recording" at bounding box center [321, 69] width 148 height 15
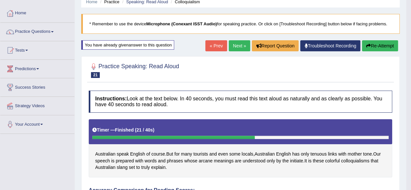
scroll to position [25, 0]
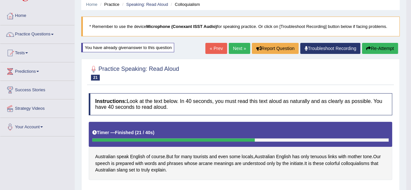
click at [53, 34] on span at bounding box center [52, 34] width 3 height 1
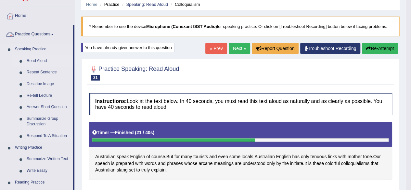
click at [40, 66] on link "Read Aloud" at bounding box center [48, 61] width 49 height 12
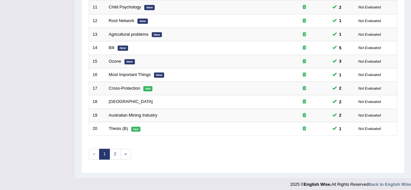
scroll to position [237, 0]
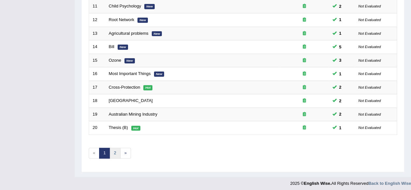
click at [117, 150] on link "2" at bounding box center [115, 153] width 11 height 11
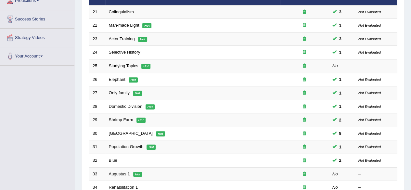
scroll to position [101, 0]
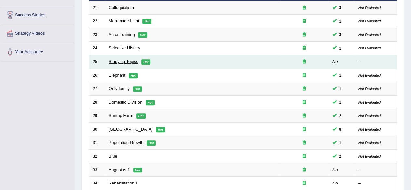
click at [130, 62] on link "Studying Topics" at bounding box center [124, 61] width 30 height 5
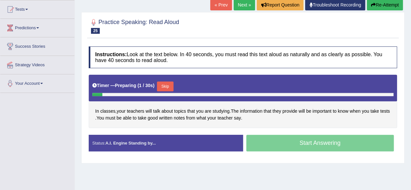
scroll to position [73, 0]
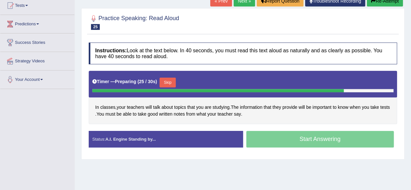
click at [170, 80] on button "Skip" at bounding box center [168, 83] width 16 height 10
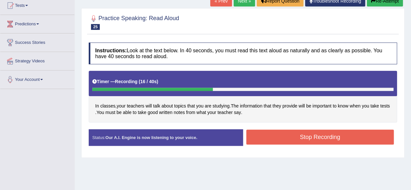
click at [282, 135] on button "Stop Recording" at bounding box center [321, 137] width 148 height 15
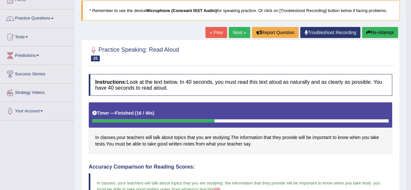
scroll to position [0, 0]
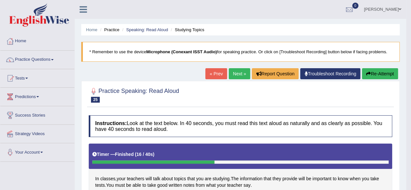
click at [53, 65] on link "Practice Questions" at bounding box center [37, 59] width 74 height 16
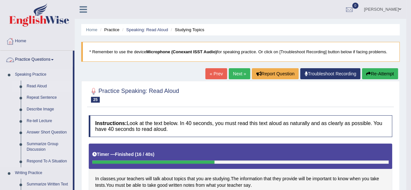
click at [44, 88] on link "Read Aloud" at bounding box center [48, 87] width 49 height 12
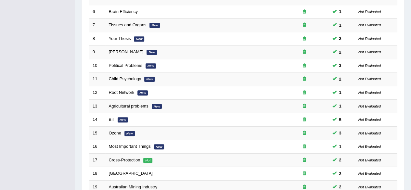
scroll to position [237, 0]
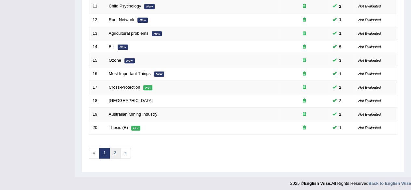
click at [117, 152] on link "2" at bounding box center [115, 153] width 11 height 11
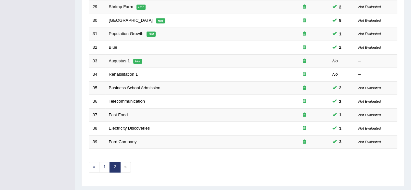
scroll to position [211, 0]
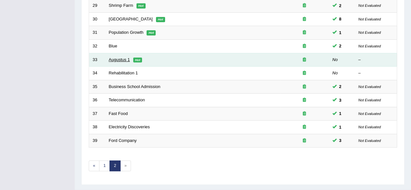
click at [124, 60] on link "Augustus 1" at bounding box center [119, 59] width 21 height 5
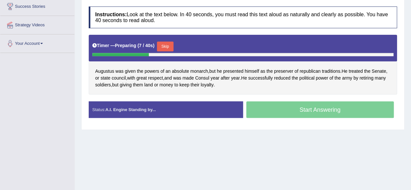
scroll to position [109, 0]
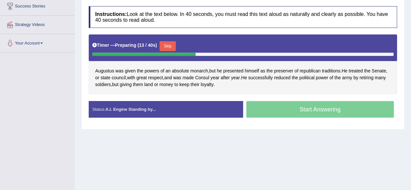
click at [165, 42] on button "Skip" at bounding box center [168, 46] width 16 height 10
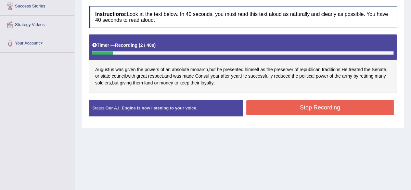
click at [273, 108] on button "Stop Recording" at bounding box center [321, 107] width 148 height 15
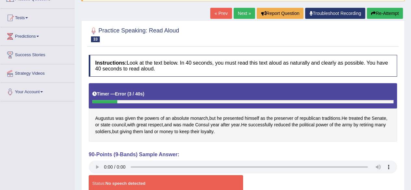
scroll to position [67, 0]
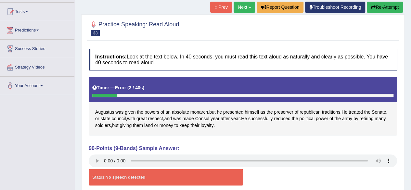
click at [377, 8] on button "Re-Attempt" at bounding box center [385, 7] width 36 height 11
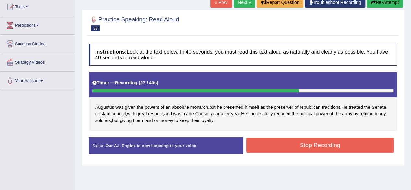
click at [337, 144] on button "Stop Recording" at bounding box center [321, 145] width 148 height 15
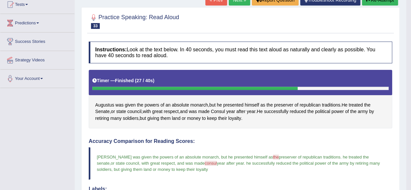
scroll to position [9, 0]
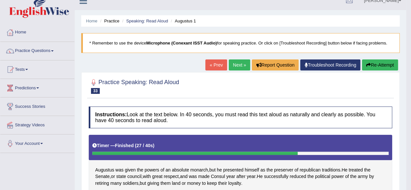
click at [381, 67] on button "Re-Attempt" at bounding box center [380, 65] width 36 height 11
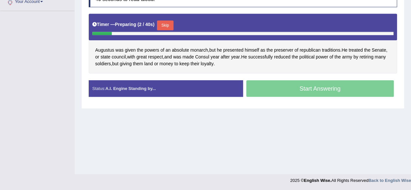
click at [167, 25] on button "Skip" at bounding box center [165, 25] width 16 height 10
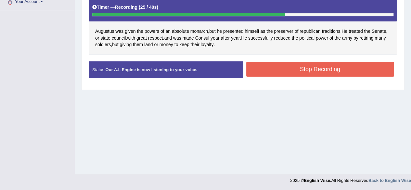
click at [306, 70] on button "Stop Recording" at bounding box center [321, 69] width 148 height 15
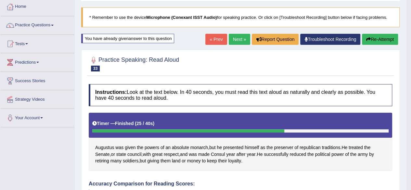
scroll to position [9, 0]
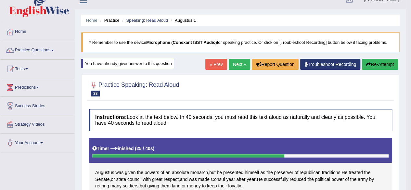
click at [54, 50] on span at bounding box center [52, 50] width 3 height 1
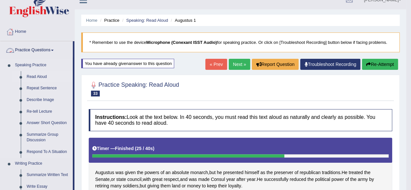
click at [48, 77] on link "Read Aloud" at bounding box center [48, 77] width 49 height 12
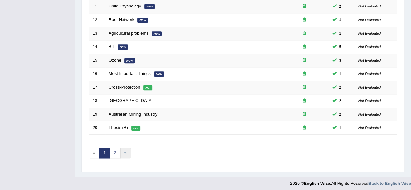
click at [125, 150] on link "»" at bounding box center [125, 153] width 11 height 11
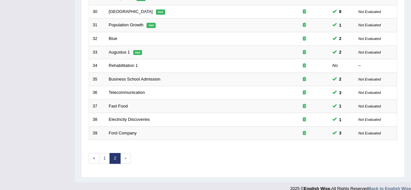
scroll to position [222, 0]
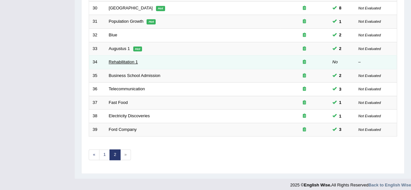
click at [136, 61] on link "Rehabilitation 1" at bounding box center [123, 62] width 29 height 5
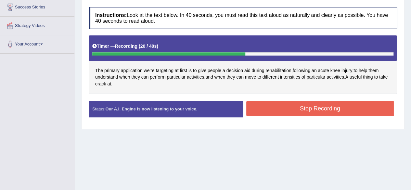
click at [283, 111] on button "Stop Recording" at bounding box center [321, 108] width 148 height 15
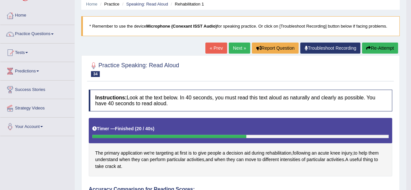
scroll to position [18, 0]
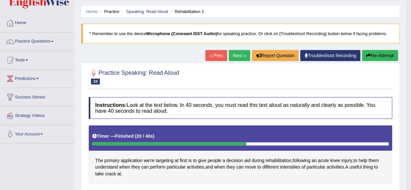
click at [369, 50] on button "Re-Attempt" at bounding box center [380, 55] width 36 height 11
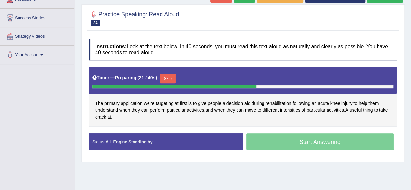
scroll to position [100, 0]
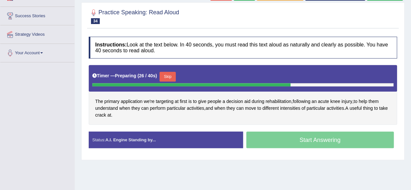
click at [166, 72] on button "Skip" at bounding box center [168, 77] width 16 height 10
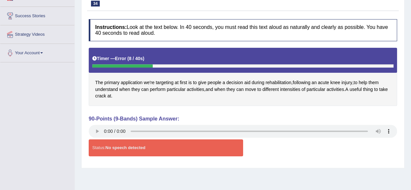
scroll to position [0, 0]
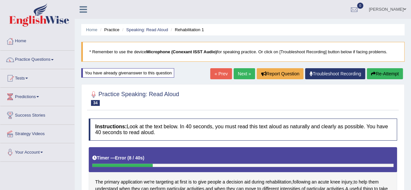
click at [384, 75] on button "Re-Attempt" at bounding box center [385, 73] width 36 height 11
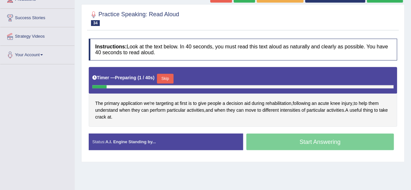
scroll to position [98, 0]
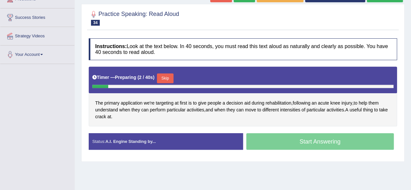
click at [161, 78] on button "Skip" at bounding box center [165, 79] width 16 height 10
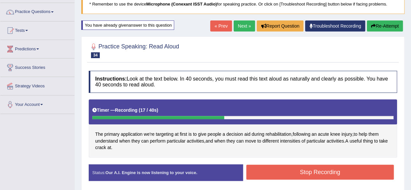
scroll to position [40, 0]
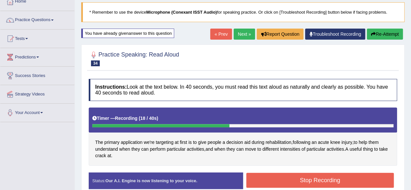
click at [383, 38] on button "Re-Attempt" at bounding box center [385, 34] width 36 height 11
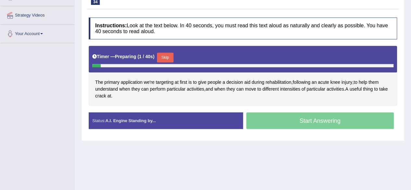
scroll to position [114, 0]
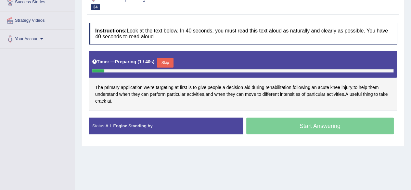
click at [172, 69] on div at bounding box center [243, 70] width 302 height 3
click at [166, 62] on button "Skip" at bounding box center [165, 63] width 16 height 10
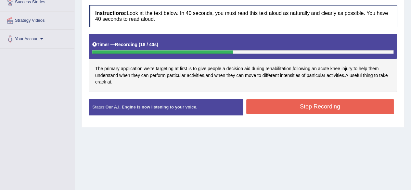
click at [342, 100] on button "Stop Recording" at bounding box center [321, 106] width 148 height 15
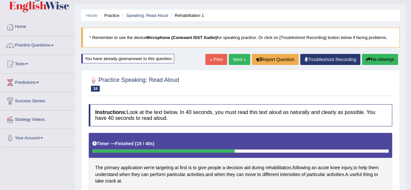
scroll to position [10, 0]
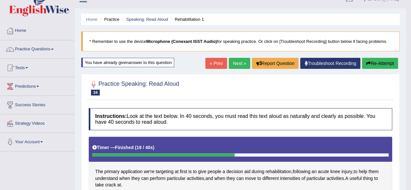
click at [54, 49] on span at bounding box center [52, 49] width 3 height 1
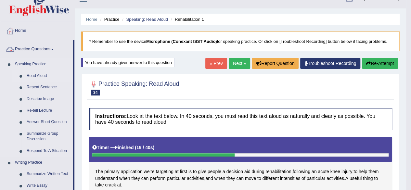
click at [34, 78] on link "Read Aloud" at bounding box center [48, 76] width 49 height 12
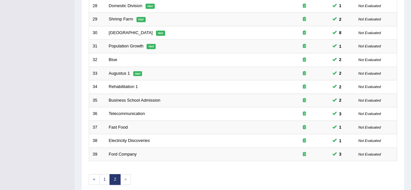
scroll to position [224, 0]
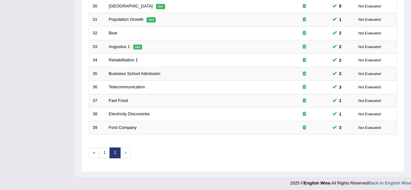
click at [123, 151] on span "»" at bounding box center [125, 153] width 11 height 11
click at [126, 148] on span "»" at bounding box center [125, 153] width 11 height 11
click at [129, 150] on span "»" at bounding box center [125, 153] width 11 height 11
click at [129, 151] on span "»" at bounding box center [125, 153] width 11 height 11
click at [126, 152] on span "»" at bounding box center [125, 153] width 11 height 11
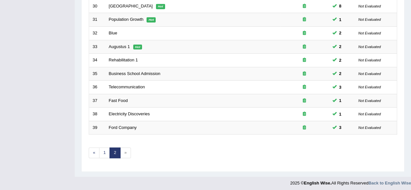
click at [128, 153] on span "»" at bounding box center [125, 153] width 11 height 11
click at [129, 151] on span "»" at bounding box center [125, 153] width 11 height 11
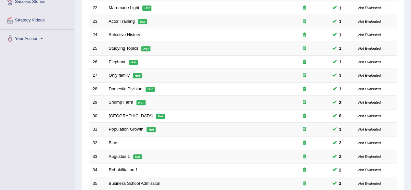
scroll to position [0, 0]
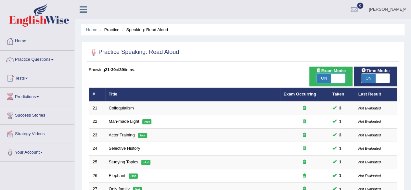
click at [342, 77] on span at bounding box center [338, 78] width 14 height 9
checkbox input "false"
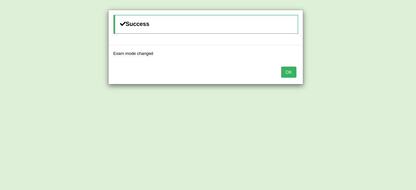
click at [284, 71] on button "OK" at bounding box center [288, 72] width 15 height 11
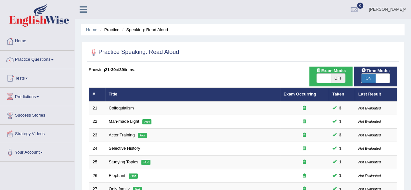
scroll to position [79, 0]
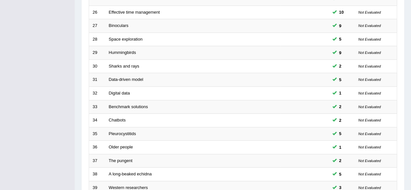
scroll to position [237, 0]
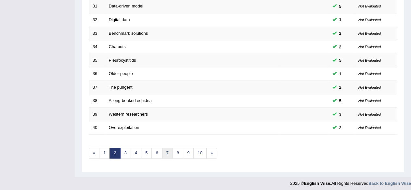
click at [162, 150] on link "7" at bounding box center [167, 153] width 11 height 11
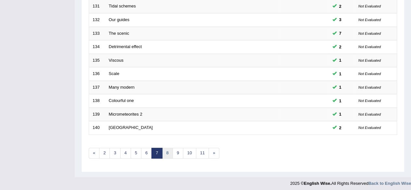
click at [165, 154] on link "8" at bounding box center [167, 153] width 11 height 11
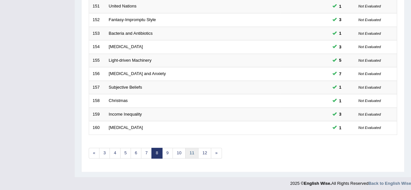
click at [186, 152] on link "11" at bounding box center [191, 153] width 13 height 11
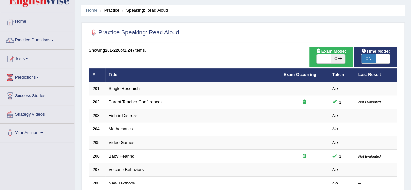
scroll to position [18, 0]
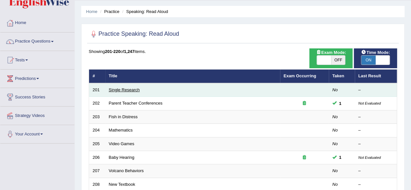
click at [132, 88] on link "Single Research" at bounding box center [124, 90] width 31 height 5
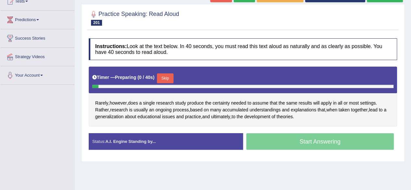
scroll to position [77, 0]
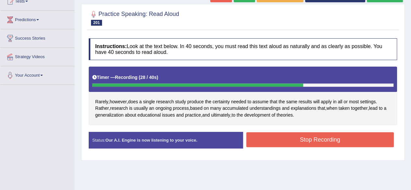
click at [258, 138] on button "Stop Recording" at bounding box center [321, 139] width 148 height 15
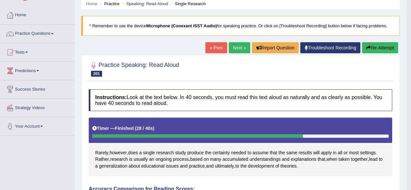
scroll to position [25, 0]
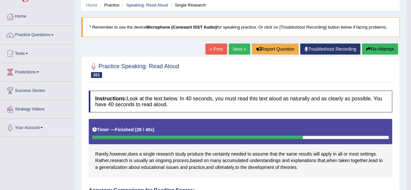
click at [375, 48] on button "Re-Attempt" at bounding box center [380, 49] width 36 height 11
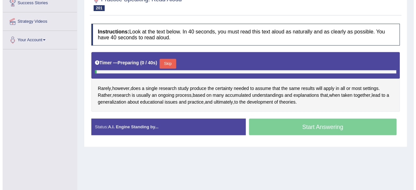
scroll to position [131, 0]
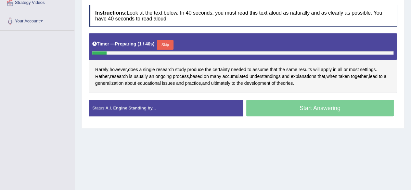
click at [164, 46] on button "Skip" at bounding box center [165, 45] width 16 height 10
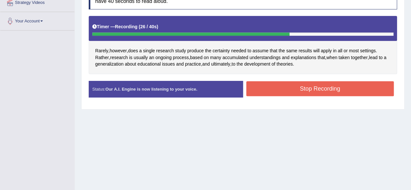
click at [312, 89] on button "Stop Recording" at bounding box center [321, 88] width 148 height 15
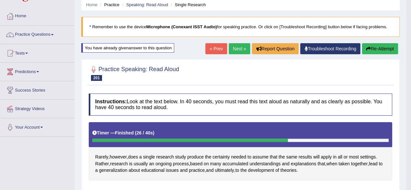
scroll to position [0, 0]
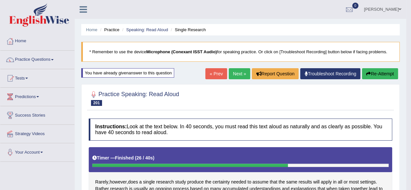
click at [376, 74] on button "Re-Attempt" at bounding box center [380, 73] width 36 height 11
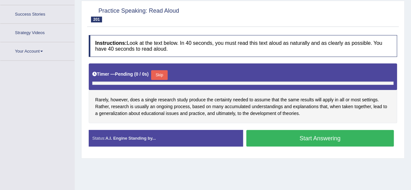
scroll to position [117, 0]
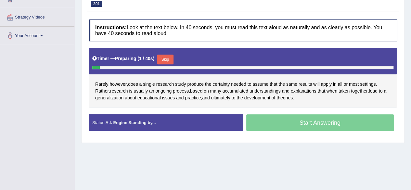
click at [163, 58] on button "Skip" at bounding box center [165, 60] width 16 height 10
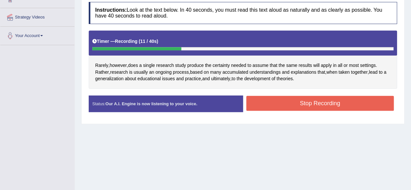
click at [266, 99] on button "Stop Recording" at bounding box center [321, 103] width 148 height 15
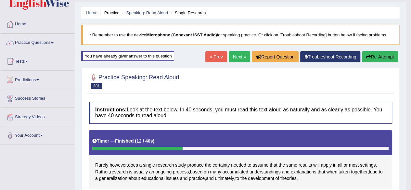
scroll to position [0, 0]
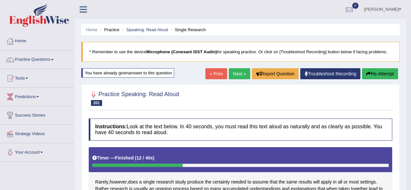
click at [53, 60] on span at bounding box center [52, 59] width 3 height 1
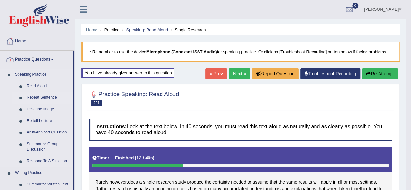
click at [29, 98] on link "Repeat Sentence" at bounding box center [48, 98] width 49 height 12
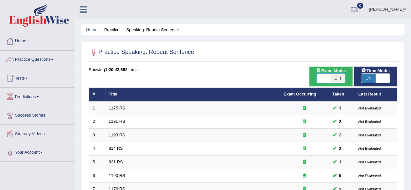
checkbox input "true"
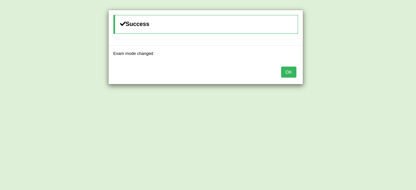
click at [282, 70] on button "OK" at bounding box center [288, 72] width 15 height 11
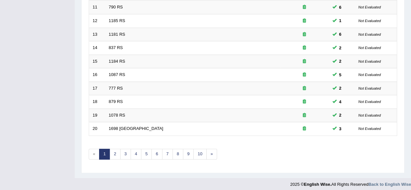
scroll to position [237, 0]
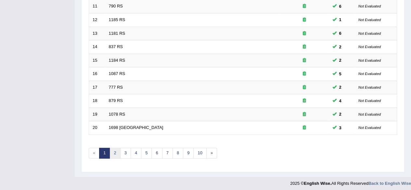
click at [116, 152] on link "2" at bounding box center [115, 153] width 11 height 11
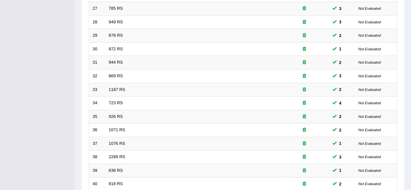
scroll to position [237, 0]
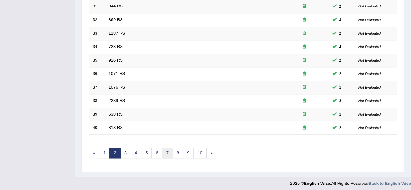
click at [166, 153] on link "7" at bounding box center [167, 153] width 11 height 11
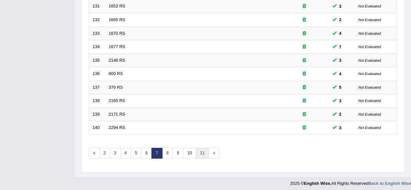
click at [199, 154] on link "11" at bounding box center [202, 153] width 13 height 11
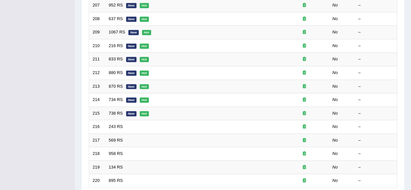
scroll to position [237, 0]
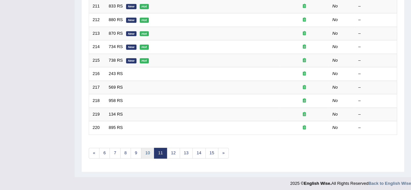
click at [150, 151] on link "10" at bounding box center [147, 153] width 13 height 11
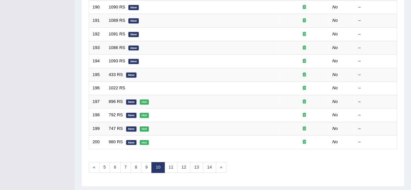
scroll to position [237, 0]
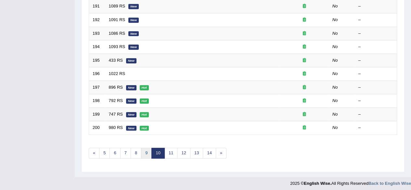
click at [146, 152] on link "9" at bounding box center [146, 153] width 11 height 11
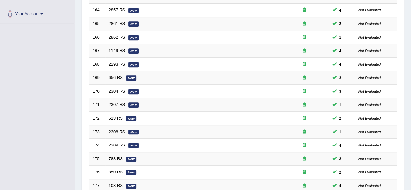
scroll to position [237, 0]
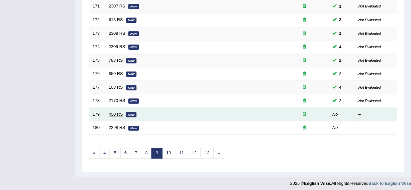
click at [119, 113] on link "450 RS" at bounding box center [116, 114] width 14 height 5
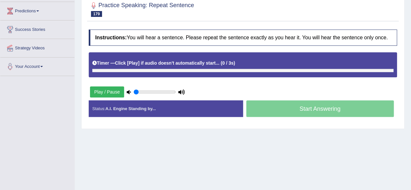
scroll to position [86, 0]
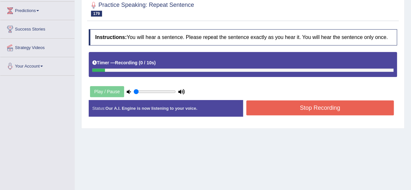
click at [146, 141] on div "Home Practice Speaking: Repeat Sentence 450 RS * Remember to use the device Mic…" at bounding box center [243, 76] width 337 height 325
click at [299, 108] on button "Stop Recording" at bounding box center [321, 108] width 148 height 15
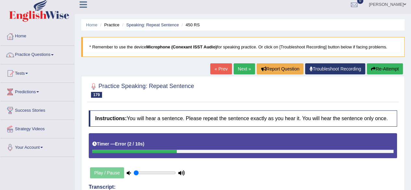
scroll to position [0, 0]
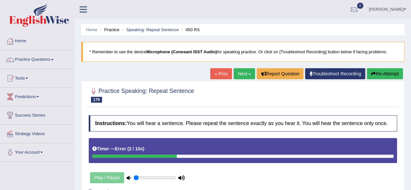
click at [385, 72] on button "Re-Attempt" at bounding box center [385, 73] width 36 height 11
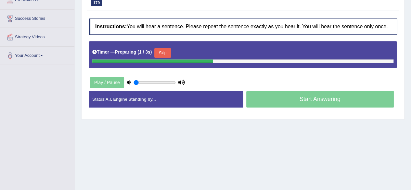
scroll to position [99, 0]
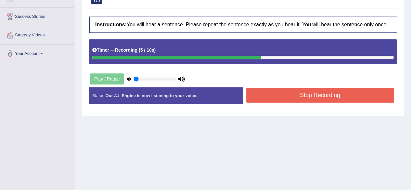
click at [275, 88] on button "Stop Recording" at bounding box center [321, 95] width 148 height 15
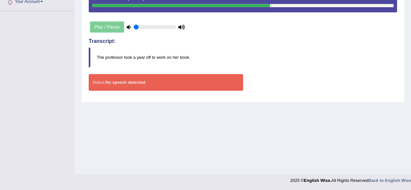
scroll to position [50, 0]
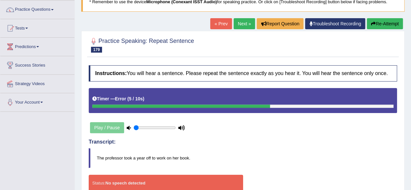
click at [378, 26] on button "Re-Attempt" at bounding box center [385, 23] width 36 height 11
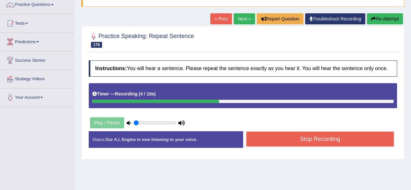
click at [283, 141] on button "Stop Recording" at bounding box center [321, 139] width 148 height 15
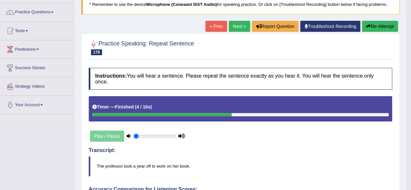
scroll to position [32, 0]
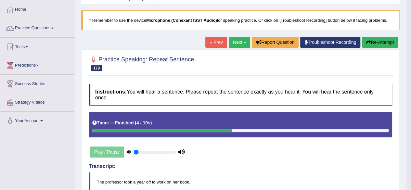
click at [236, 43] on link "Next »" at bounding box center [239, 42] width 21 height 11
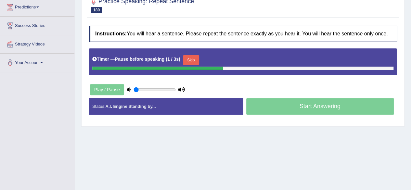
scroll to position [91, 0]
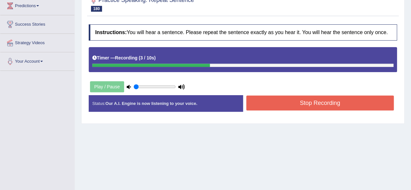
click at [299, 100] on button "Stop Recording" at bounding box center [321, 103] width 148 height 15
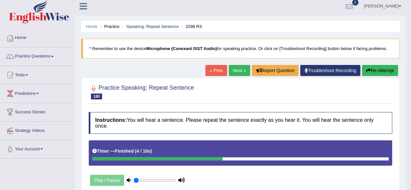
scroll to position [0, 0]
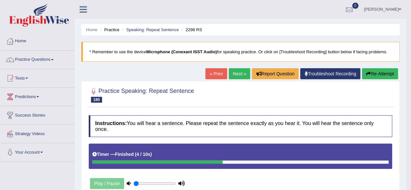
click at [232, 77] on link "Next »" at bounding box center [239, 73] width 21 height 11
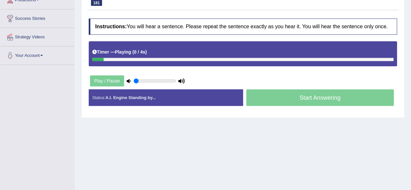
scroll to position [100, 0]
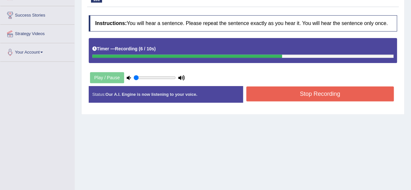
click at [328, 90] on button "Stop Recording" at bounding box center [321, 94] width 148 height 15
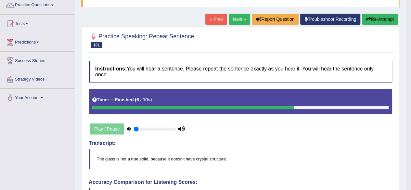
scroll to position [54, 0]
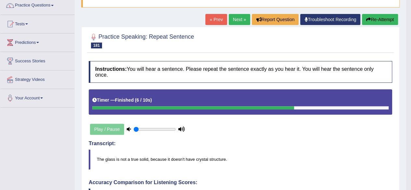
click at [383, 21] on button "Re-Attempt" at bounding box center [380, 19] width 36 height 11
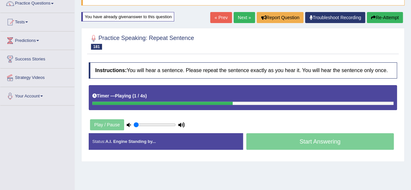
click at [237, 155] on div "Status: A.I. Engine Standing by... Start Answering Stop Recording" at bounding box center [243, 144] width 309 height 23
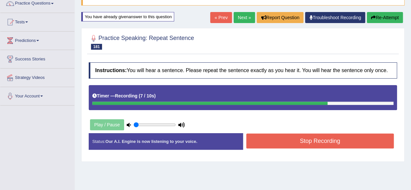
click at [324, 139] on button "Stop Recording" at bounding box center [321, 141] width 148 height 15
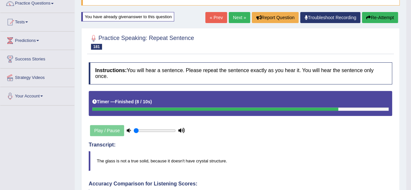
drag, startPoint x: 416, startPoint y: 85, endPoint x: 413, endPoint y: 90, distance: 5.8
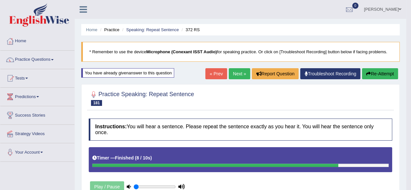
click at [232, 70] on link "Next »" at bounding box center [239, 73] width 21 height 11
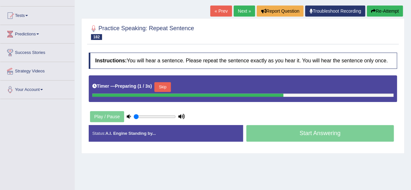
scroll to position [63, 0]
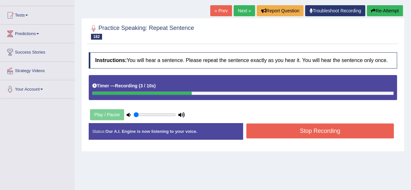
click at [262, 127] on button "Stop Recording" at bounding box center [321, 131] width 148 height 15
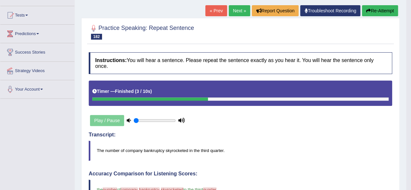
scroll to position [0, 0]
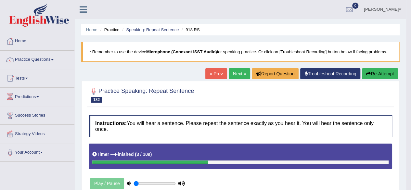
click at [386, 70] on button "Re-Attempt" at bounding box center [380, 73] width 36 height 11
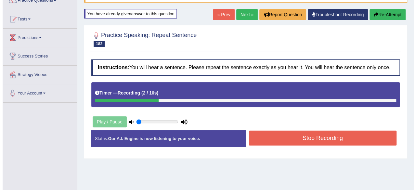
scroll to position [60, 0]
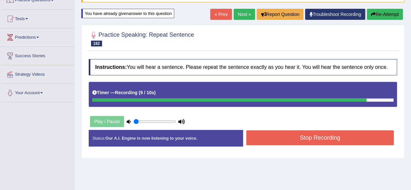
click at [282, 139] on button "Stop Recording" at bounding box center [321, 137] width 148 height 15
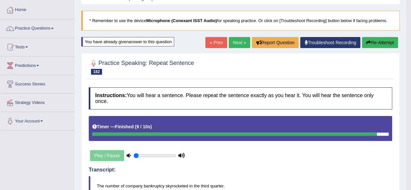
scroll to position [26, 0]
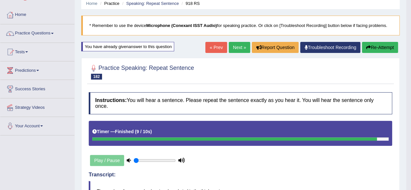
click at [376, 51] on button "Re-Attempt" at bounding box center [380, 47] width 36 height 11
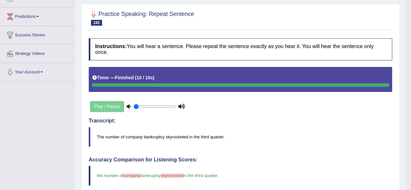
scroll to position [59, 0]
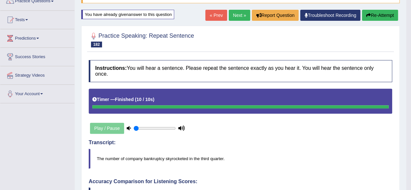
click at [381, 20] on button "Re-Attempt" at bounding box center [380, 15] width 36 height 11
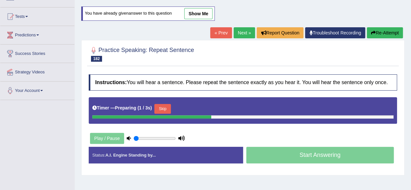
scroll to position [59, 0]
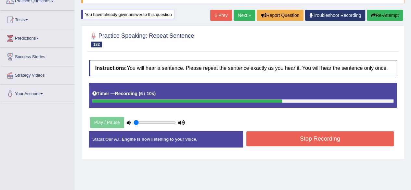
click at [308, 137] on button "Stop Recording" at bounding box center [321, 138] width 148 height 15
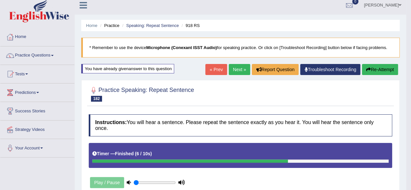
scroll to position [0, 0]
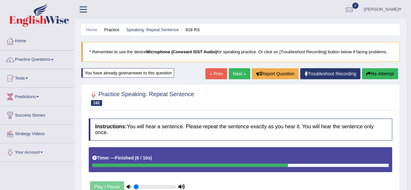
click at [237, 75] on link "Next »" at bounding box center [239, 73] width 21 height 11
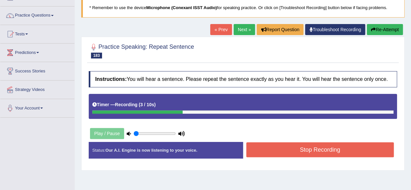
scroll to position [44, 0]
click at [345, 147] on button "Stop Recording" at bounding box center [321, 149] width 148 height 15
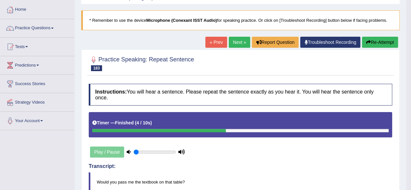
scroll to position [31, 0]
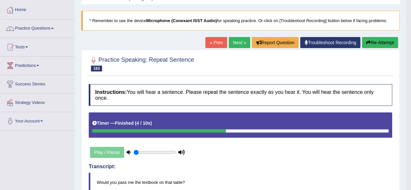
click at [239, 45] on link "Next »" at bounding box center [239, 42] width 21 height 11
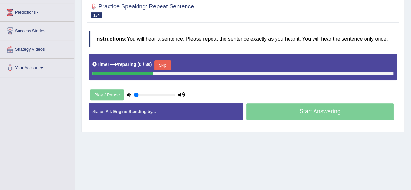
scroll to position [85, 0]
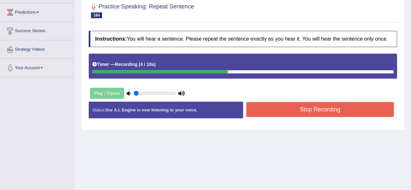
click at [323, 109] on button "Stop Recording" at bounding box center [321, 109] width 148 height 15
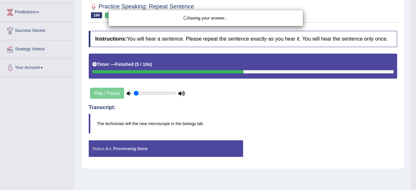
click at [411, 21] on div "Saving your answer..." at bounding box center [208, 95] width 416 height 190
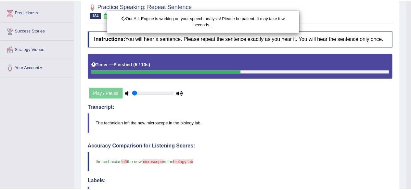
scroll to position [0, 0]
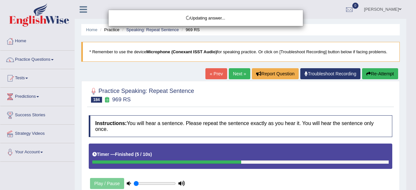
click at [385, 73] on body "Toggle navigation Home Practice Questions Speaking Practice Read Aloud Repeat S…" at bounding box center [208, 95] width 416 height 190
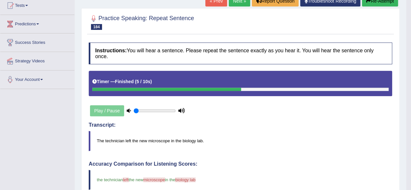
scroll to position [74, 0]
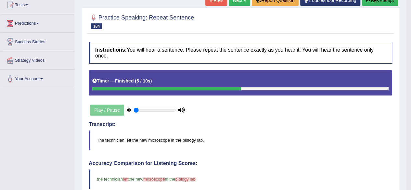
click at [376, 2] on button "Re-Attempt" at bounding box center [380, 0] width 36 height 11
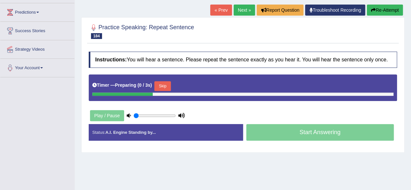
scroll to position [90, 0]
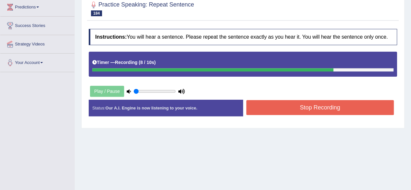
click at [323, 104] on button "Stop Recording" at bounding box center [321, 107] width 148 height 15
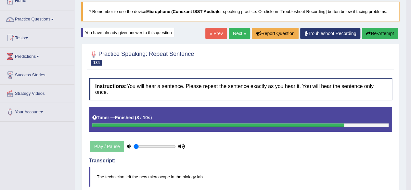
scroll to position [39, 0]
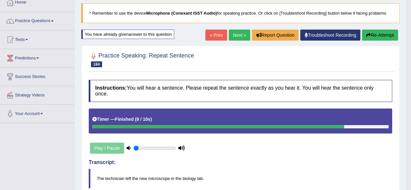
click at [235, 39] on link "Next »" at bounding box center [239, 35] width 21 height 11
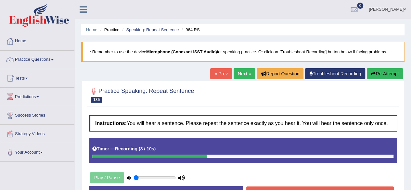
click at [381, 72] on button "Re-Attempt" at bounding box center [385, 73] width 36 height 11
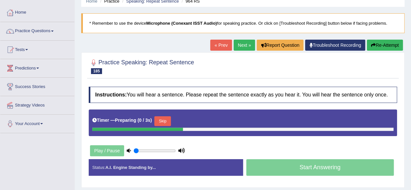
scroll to position [61, 0]
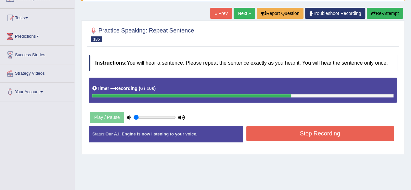
click at [332, 133] on button "Stop Recording" at bounding box center [321, 133] width 148 height 15
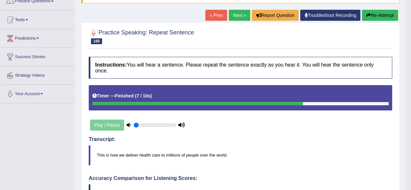
scroll to position [57, 0]
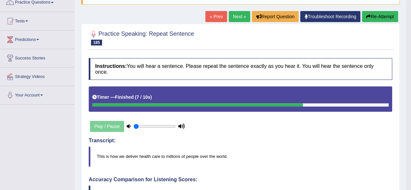
click at [233, 16] on link "Next »" at bounding box center [239, 16] width 21 height 11
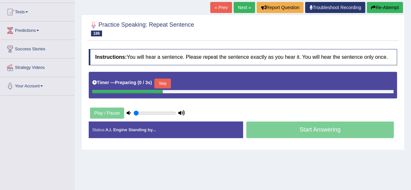
scroll to position [69, 0]
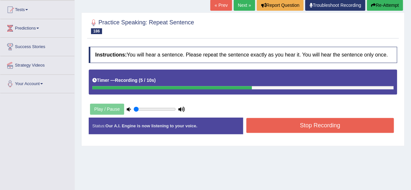
click at [258, 123] on button "Stop Recording" at bounding box center [321, 125] width 148 height 15
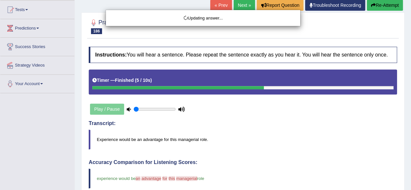
click at [411, 14] on html "Toggle navigation Home Practice Questions Speaking Practice Read Aloud Repeat S…" at bounding box center [205, 26] width 411 height 190
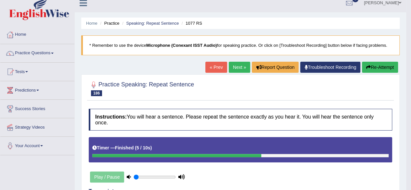
scroll to position [0, 0]
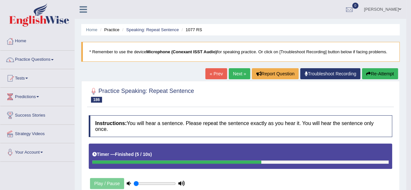
click at [374, 70] on button "Re-Attempt" at bounding box center [380, 73] width 36 height 11
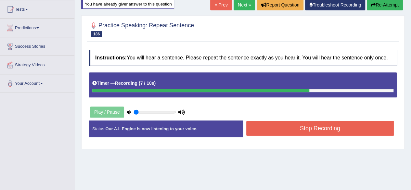
scroll to position [70, 0]
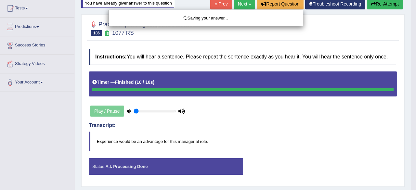
click at [389, 3] on div "Saving your answer..." at bounding box center [208, 95] width 416 height 190
click at [384, 11] on div "Saving your answer..." at bounding box center [208, 95] width 416 height 190
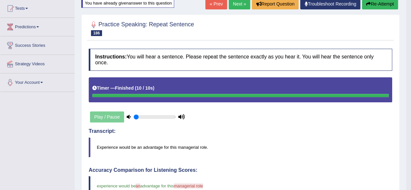
click at [380, 4] on button "Re-Attempt" at bounding box center [380, 3] width 36 height 11
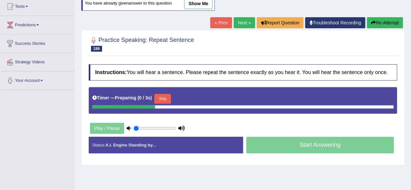
scroll to position [72, 0]
click at [165, 96] on button "Skip" at bounding box center [163, 99] width 16 height 10
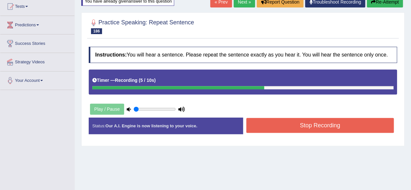
click at [263, 124] on button "Stop Recording" at bounding box center [321, 125] width 148 height 15
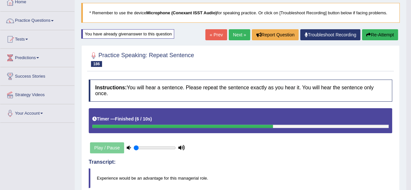
scroll to position [0, 0]
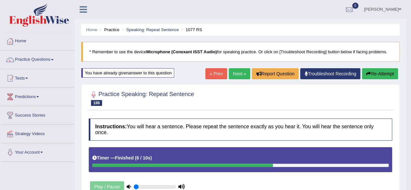
click at [236, 76] on link "Next »" at bounding box center [239, 73] width 21 height 11
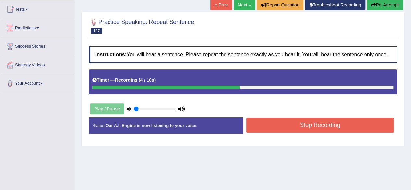
scroll to position [70, 0]
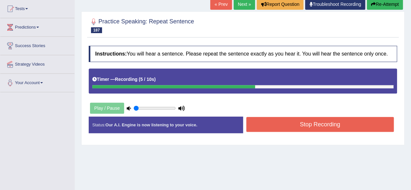
click at [255, 126] on button "Stop Recording" at bounding box center [321, 124] width 148 height 15
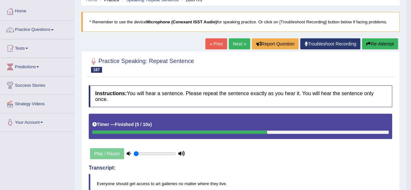
scroll to position [30, 0]
click at [236, 45] on link "Next »" at bounding box center [239, 43] width 21 height 11
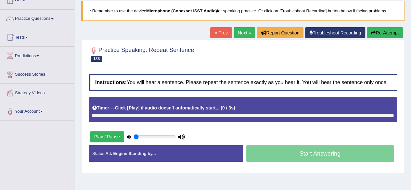
scroll to position [46, 0]
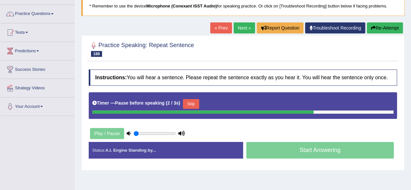
click at [190, 104] on button "Skip" at bounding box center [191, 104] width 16 height 10
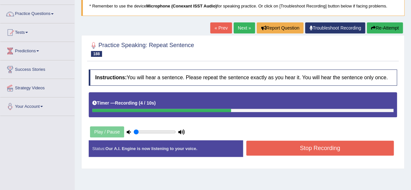
click at [255, 148] on button "Stop Recording" at bounding box center [321, 148] width 148 height 15
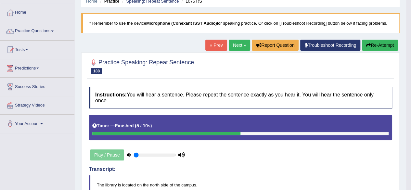
scroll to position [29, 0]
click at [236, 49] on link "Next »" at bounding box center [239, 45] width 21 height 11
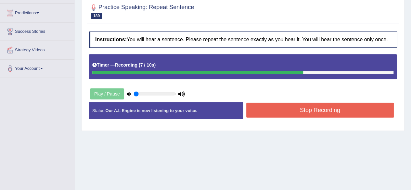
click at [304, 108] on button "Stop Recording" at bounding box center [321, 110] width 148 height 15
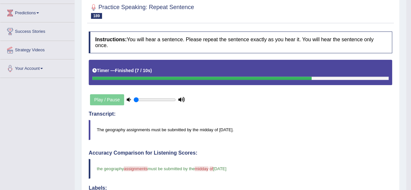
drag, startPoint x: 416, startPoint y: 89, endPoint x: 412, endPoint y: 100, distance: 12.0
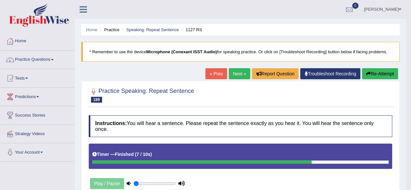
click at [375, 71] on button "Re-Attempt" at bounding box center [380, 73] width 36 height 11
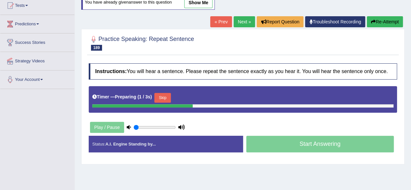
scroll to position [74, 0]
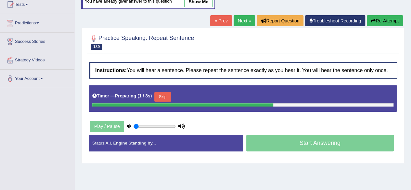
click at [165, 98] on button "Skip" at bounding box center [163, 97] width 16 height 10
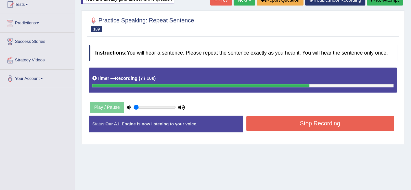
click at [275, 120] on button "Stop Recording" at bounding box center [321, 123] width 148 height 15
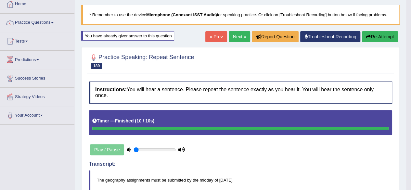
scroll to position [37, 0]
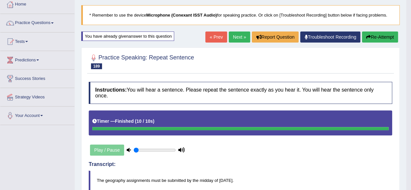
click at [375, 38] on button "Re-Attempt" at bounding box center [380, 37] width 36 height 11
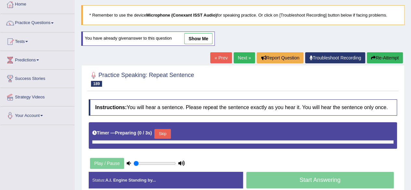
scroll to position [37, 0]
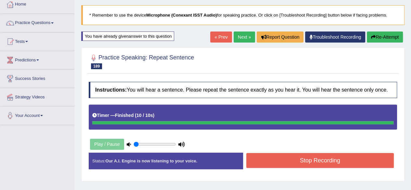
click at [297, 163] on button "Stop Recording" at bounding box center [321, 160] width 148 height 15
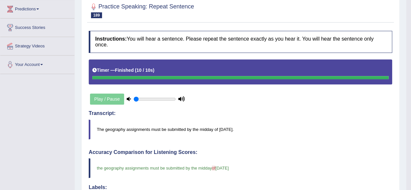
scroll to position [0, 0]
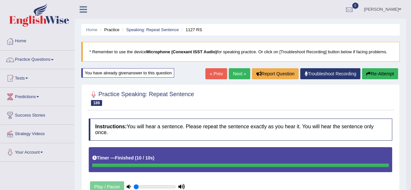
click at [236, 76] on link "Next »" at bounding box center [239, 73] width 21 height 11
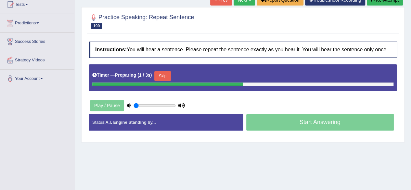
click at [171, 78] on button "Skip" at bounding box center [163, 76] width 16 height 10
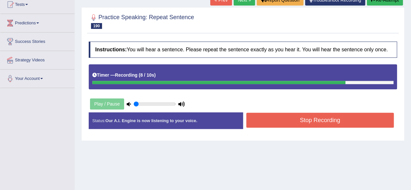
click at [296, 117] on button "Stop Recording" at bounding box center [321, 120] width 148 height 15
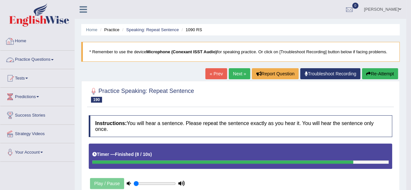
click at [52, 55] on link "Practice Questions" at bounding box center [37, 59] width 74 height 16
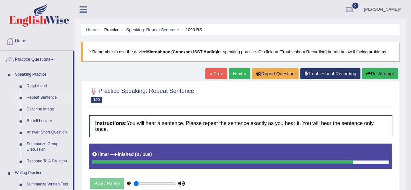
click at [37, 100] on link "Repeat Sentence" at bounding box center [48, 98] width 49 height 12
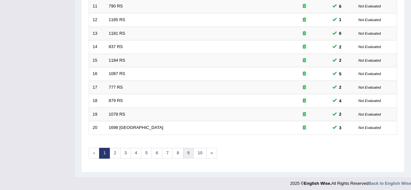
click at [187, 152] on link "9" at bounding box center [188, 153] width 11 height 11
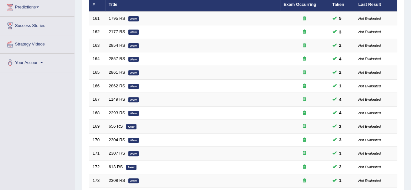
scroll to position [237, 0]
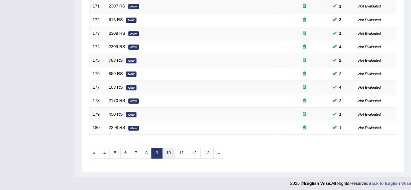
click at [165, 152] on link "10" at bounding box center [168, 153] width 13 height 11
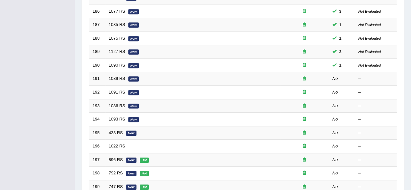
scroll to position [167, 0]
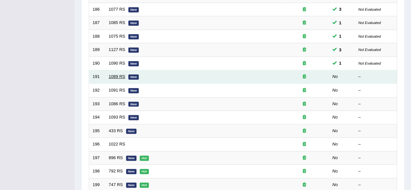
click at [110, 76] on link "1089 RS" at bounding box center [117, 76] width 17 height 5
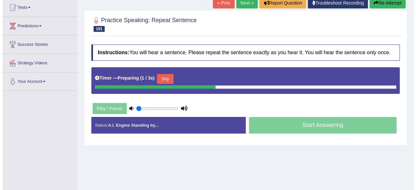
scroll to position [72, 0]
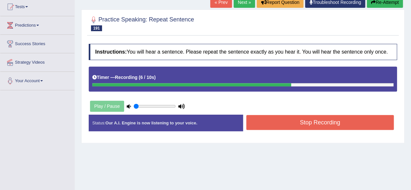
click at [273, 115] on div "Start Answering" at bounding box center [320, 115] width 155 height 0
click at [276, 128] on button "Stop Recording" at bounding box center [321, 122] width 148 height 15
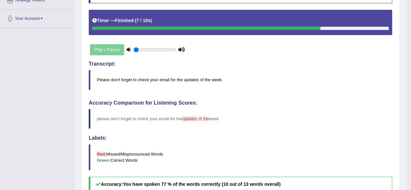
scroll to position [0, 0]
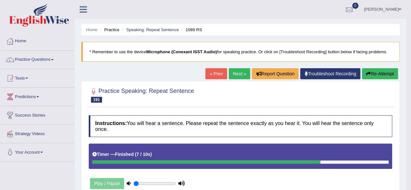
click at [235, 71] on link "Next »" at bounding box center [239, 73] width 21 height 11
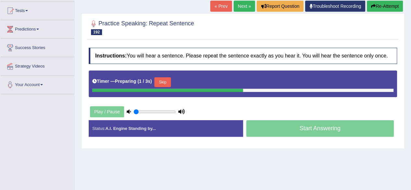
click at [158, 82] on button "Skip" at bounding box center [163, 82] width 16 height 10
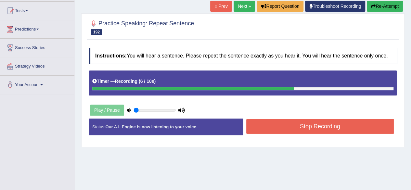
click at [303, 123] on button "Stop Recording" at bounding box center [321, 126] width 148 height 15
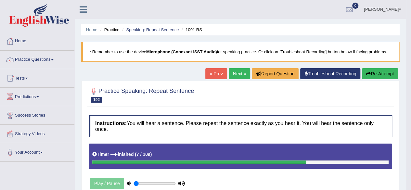
click at [375, 74] on button "Re-Attempt" at bounding box center [380, 73] width 36 height 11
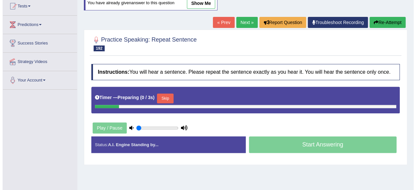
scroll to position [72, 0]
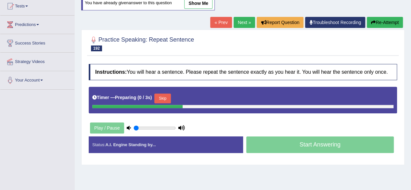
click at [158, 98] on button "Skip" at bounding box center [163, 99] width 16 height 10
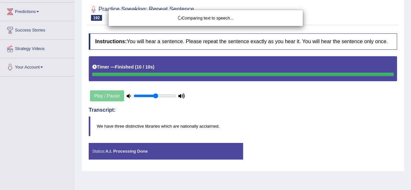
scroll to position [96, 0]
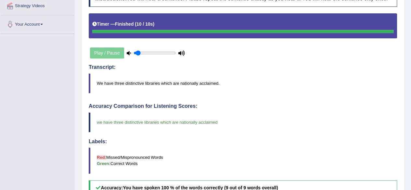
type input "0.1"
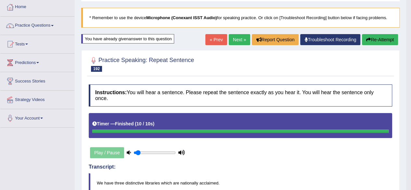
scroll to position [34, 0]
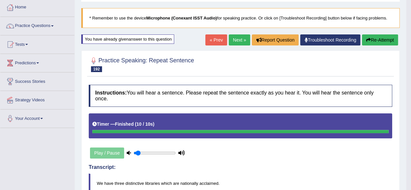
drag, startPoint x: 310, startPoint y: 141, endPoint x: 282, endPoint y: 160, distance: 33.9
click at [235, 37] on link "Next »" at bounding box center [239, 39] width 21 height 11
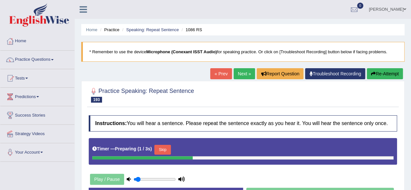
click at [164, 147] on button "Skip" at bounding box center [163, 150] width 16 height 10
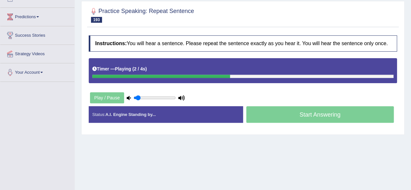
scroll to position [83, 0]
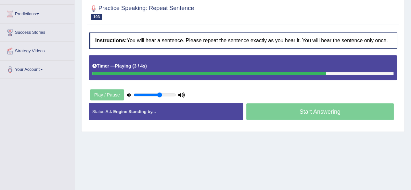
type input "0.65"
click at [159, 93] on input "range" at bounding box center [155, 94] width 42 height 5
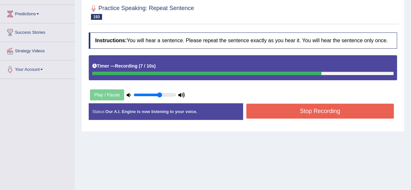
click at [279, 111] on button "Stop Recording" at bounding box center [321, 111] width 148 height 15
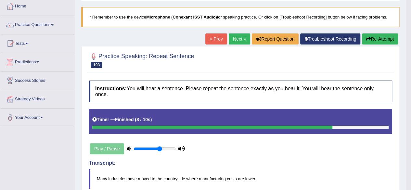
scroll to position [34, 0]
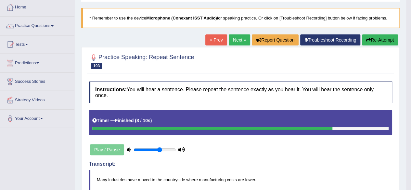
click at [379, 42] on button "Re-Attempt" at bounding box center [380, 39] width 36 height 11
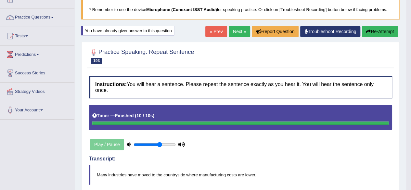
scroll to position [28, 0]
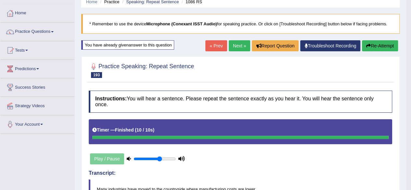
click at [385, 45] on button "Re-Attempt" at bounding box center [380, 45] width 36 height 11
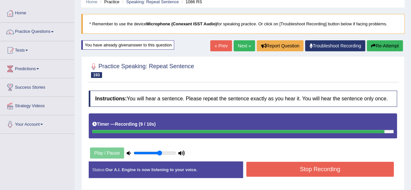
click at [280, 165] on button "Stop Recording" at bounding box center [321, 169] width 148 height 15
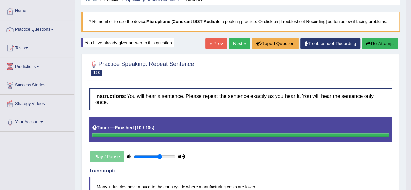
scroll to position [30, 0]
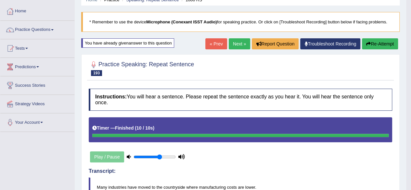
click at [238, 47] on link "Next »" at bounding box center [239, 43] width 21 height 11
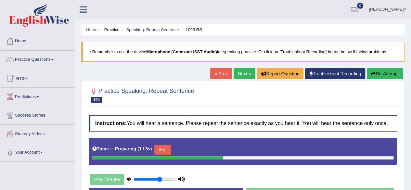
click at [166, 149] on button "Skip" at bounding box center [163, 150] width 16 height 10
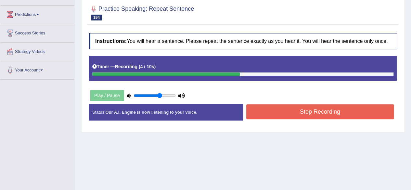
scroll to position [88, 0]
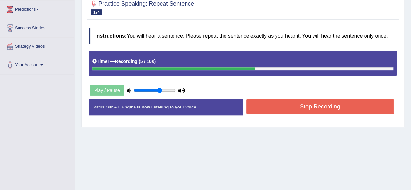
click at [290, 103] on button "Stop Recording" at bounding box center [321, 106] width 148 height 15
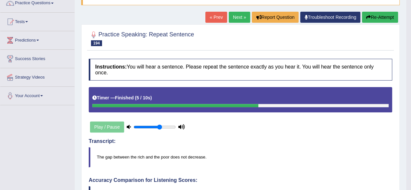
scroll to position [56, 0]
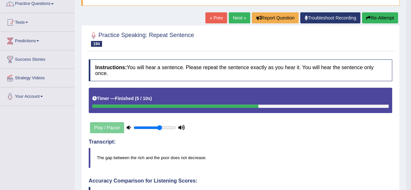
click at [370, 23] on button "Re-Attempt" at bounding box center [380, 17] width 36 height 11
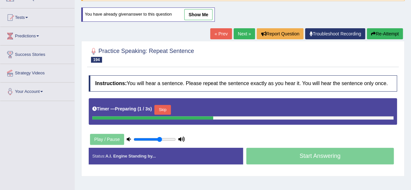
scroll to position [56, 0]
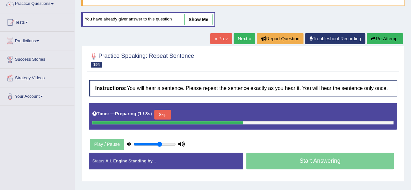
click at [167, 111] on button "Skip" at bounding box center [163, 115] width 16 height 10
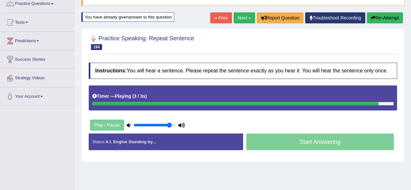
type input "0.9"
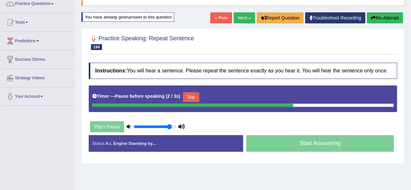
click at [195, 94] on button "Skip" at bounding box center [191, 97] width 16 height 10
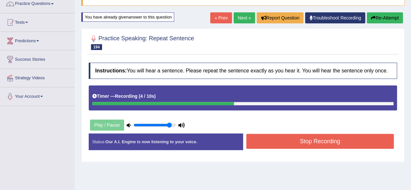
click at [286, 142] on button "Stop Recording" at bounding box center [321, 141] width 148 height 15
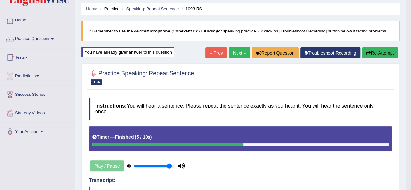
scroll to position [20, 0]
click at [236, 54] on link "Next »" at bounding box center [239, 53] width 21 height 11
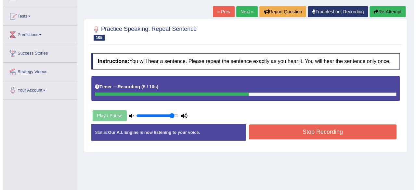
scroll to position [65, 0]
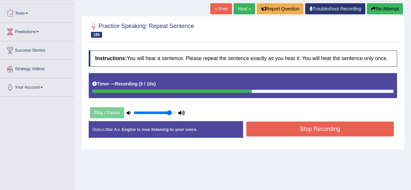
click at [273, 142] on div "Status: Our A.I. Engine is now listening to your voice. Start Answering Stop Re…" at bounding box center [243, 132] width 309 height 23
click at [277, 128] on button "Stop Recording" at bounding box center [321, 129] width 148 height 15
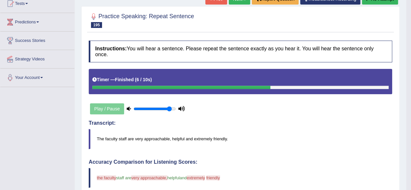
scroll to position [61, 0]
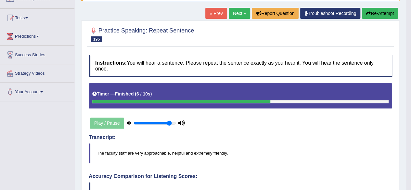
click at [373, 17] on button "Re-Attempt" at bounding box center [380, 13] width 36 height 11
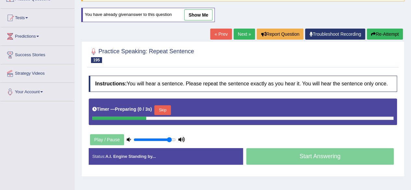
scroll to position [61, 0]
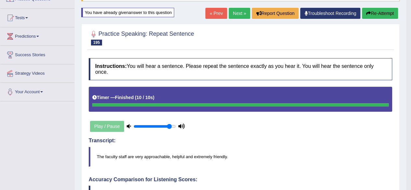
click at [380, 17] on button "Re-Attempt" at bounding box center [380, 13] width 36 height 11
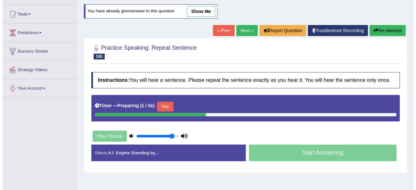
scroll to position [61, 0]
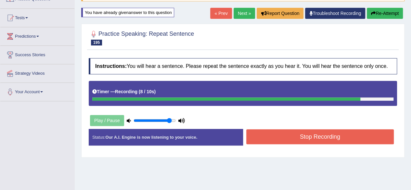
click at [274, 142] on button "Stop Recording" at bounding box center [321, 136] width 148 height 15
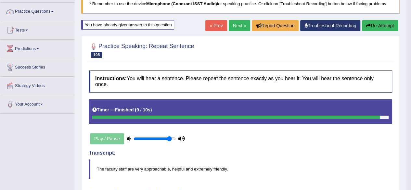
scroll to position [47, 0]
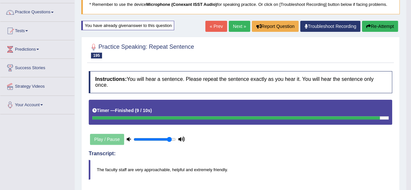
click at [377, 25] on button "Re-Attempt" at bounding box center [380, 26] width 36 height 11
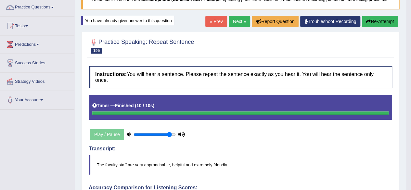
scroll to position [48, 0]
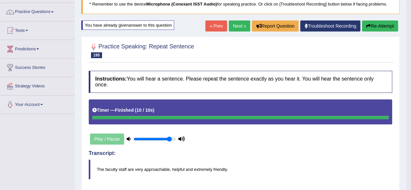
click at [381, 29] on button "Re-Attempt" at bounding box center [380, 25] width 36 height 11
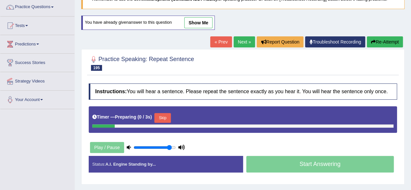
scroll to position [53, 0]
click at [169, 117] on button "Skip" at bounding box center [163, 118] width 16 height 10
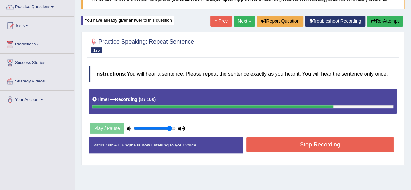
click at [275, 146] on button "Stop Recording" at bounding box center [321, 144] width 148 height 15
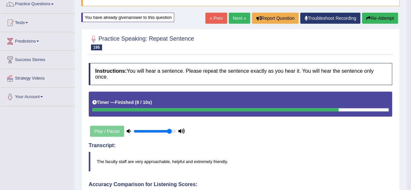
scroll to position [50, 0]
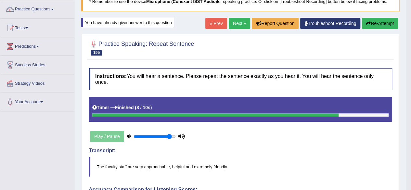
click at [381, 25] on button "Re-Attempt" at bounding box center [380, 23] width 36 height 11
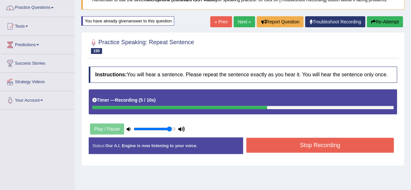
click at [289, 145] on button "Stop Recording" at bounding box center [321, 145] width 148 height 15
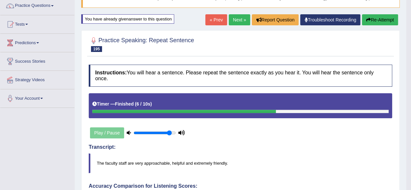
scroll to position [53, 0]
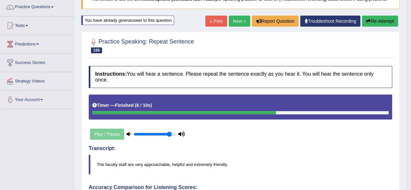
click at [237, 19] on link "Next »" at bounding box center [239, 21] width 21 height 11
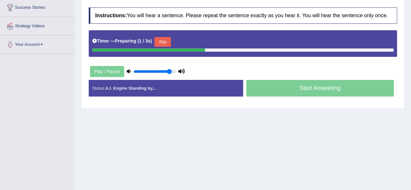
scroll to position [118, 0]
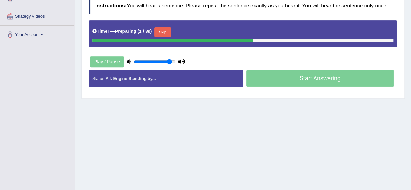
click at [165, 30] on button "Skip" at bounding box center [163, 32] width 16 height 10
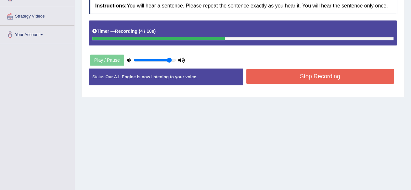
click at [343, 79] on button "Stop Recording" at bounding box center [321, 76] width 148 height 15
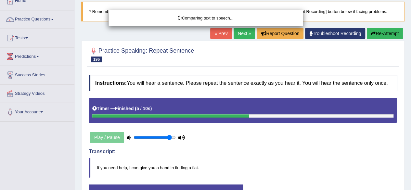
scroll to position [30, 0]
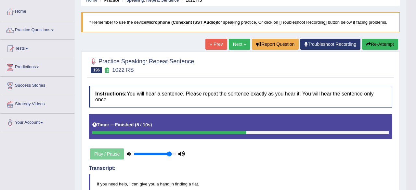
click at [0, 0] on div "Updating answer..." at bounding box center [0, 0] width 0 height 0
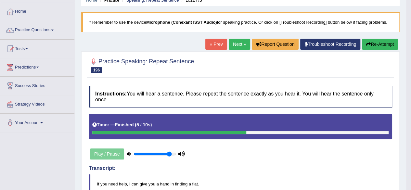
click at [381, 44] on button "Re-Attempt" at bounding box center [380, 44] width 36 height 11
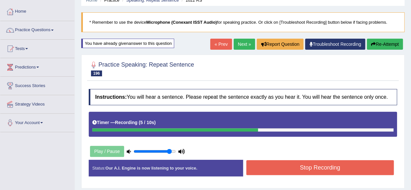
click at [294, 163] on button "Stop Recording" at bounding box center [321, 167] width 148 height 15
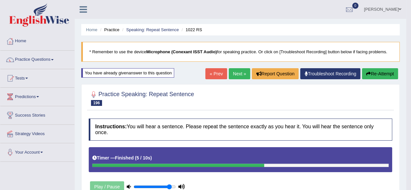
click at [236, 72] on link "Next »" at bounding box center [239, 73] width 21 height 11
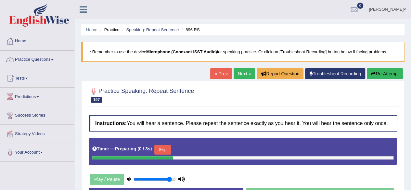
click at [162, 149] on button "Skip" at bounding box center [163, 150] width 16 height 10
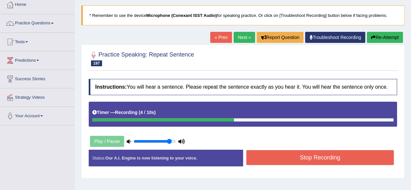
scroll to position [80, 0]
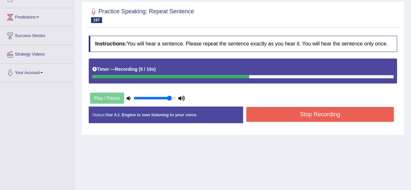
click at [269, 116] on button "Stop Recording" at bounding box center [321, 114] width 148 height 15
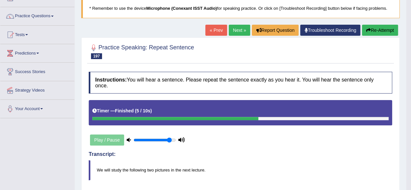
scroll to position [43, 0]
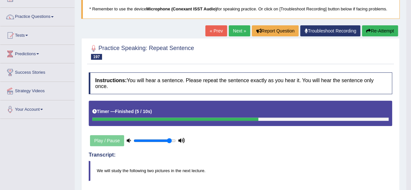
click at [377, 35] on button "Re-Attempt" at bounding box center [380, 30] width 36 height 11
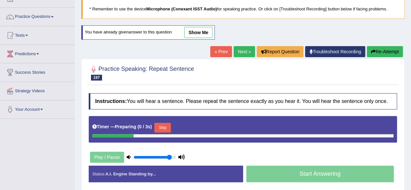
scroll to position [43, 0]
click at [165, 123] on button "Skip" at bounding box center [163, 128] width 16 height 10
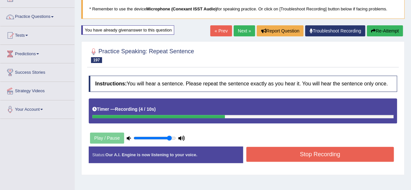
click at [293, 152] on button "Stop Recording" at bounding box center [321, 154] width 148 height 15
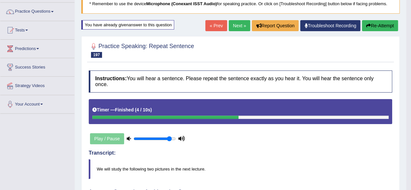
scroll to position [13, 0]
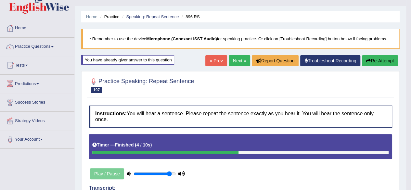
click at [239, 61] on link "Next »" at bounding box center [239, 60] width 21 height 11
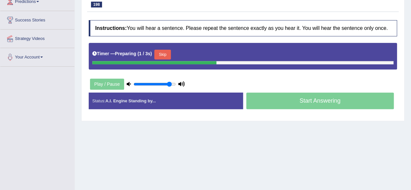
click at [167, 55] on button "Skip" at bounding box center [163, 55] width 16 height 10
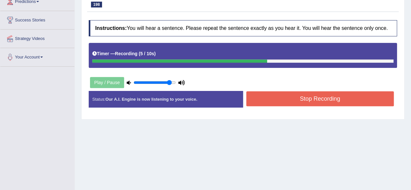
click at [290, 97] on button "Stop Recording" at bounding box center [321, 98] width 148 height 15
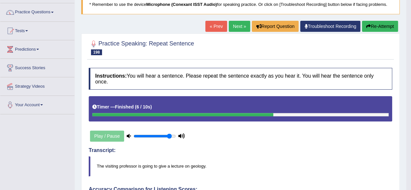
scroll to position [47, 0]
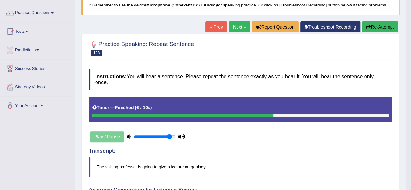
click at [235, 31] on link "Next »" at bounding box center [239, 26] width 21 height 11
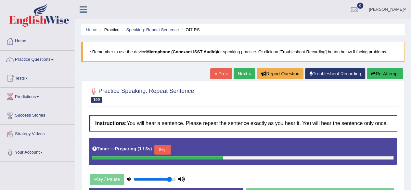
click at [167, 149] on button "Skip" at bounding box center [163, 150] width 16 height 10
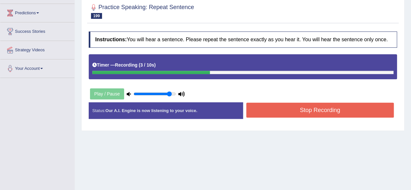
scroll to position [92, 0]
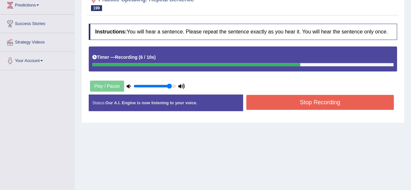
click at [284, 105] on button "Stop Recording" at bounding box center [321, 102] width 148 height 15
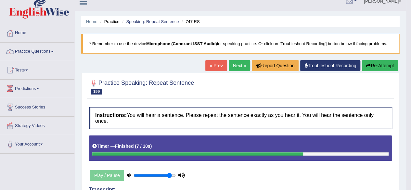
scroll to position [0, 0]
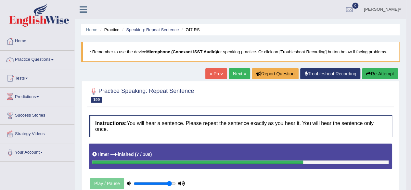
click at [376, 73] on button "Re-Attempt" at bounding box center [380, 73] width 36 height 11
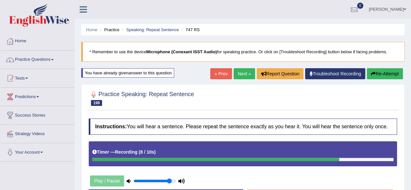
click at [384, 77] on button "Re-Attempt" at bounding box center [385, 73] width 36 height 11
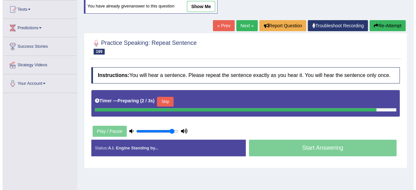
scroll to position [69, 0]
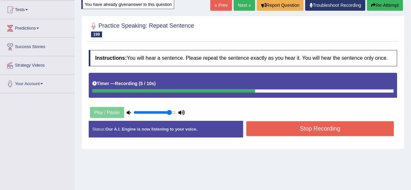
click at [289, 131] on button "Stop Recording" at bounding box center [321, 128] width 148 height 15
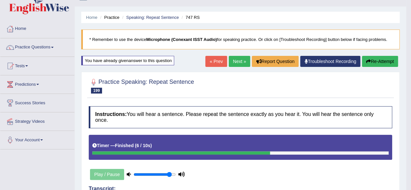
scroll to position [12, 0]
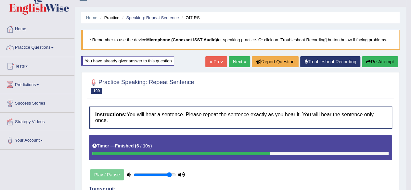
click at [376, 64] on button "Re-Attempt" at bounding box center [380, 61] width 36 height 11
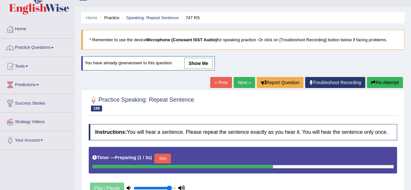
click at [167, 158] on button "Skip" at bounding box center [163, 159] width 16 height 10
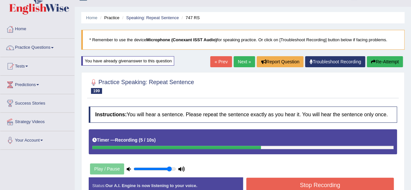
click at [284, 185] on button "Stop Recording" at bounding box center [321, 185] width 148 height 15
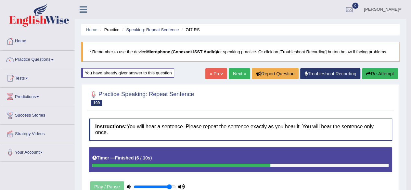
click at [233, 74] on link "Next »" at bounding box center [239, 73] width 21 height 11
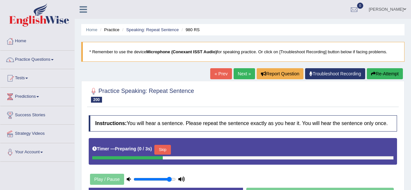
click at [162, 156] on div at bounding box center [243, 157] width 302 height 3
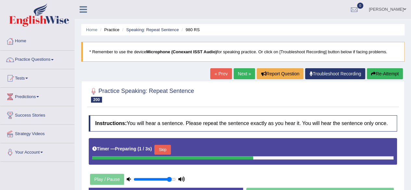
click at [167, 150] on button "Skip" at bounding box center [163, 150] width 16 height 10
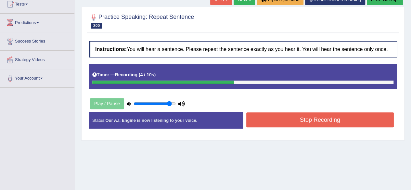
scroll to position [75, 0]
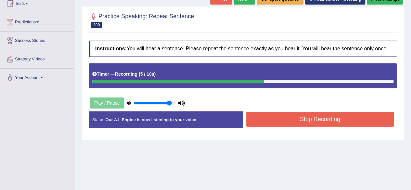
click at [281, 119] on button "Stop Recording" at bounding box center [321, 119] width 148 height 15
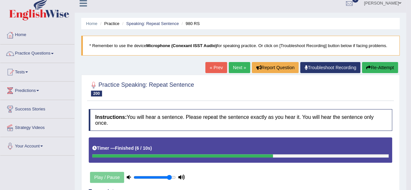
scroll to position [0, 0]
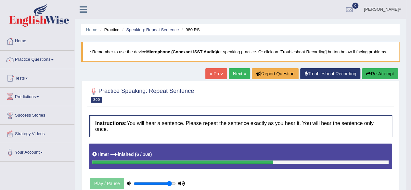
click at [374, 71] on button "Re-Attempt" at bounding box center [380, 73] width 36 height 11
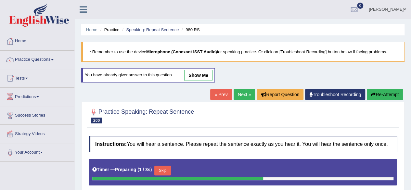
click at [374, 71] on div "Home Practice Speaking: Repeat Sentence 980 RS * Remember to use the device Mic…" at bounding box center [243, 162] width 337 height 325
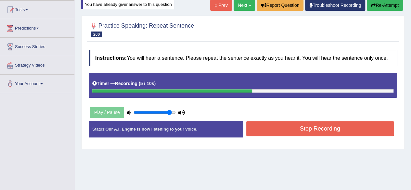
scroll to position [81, 0]
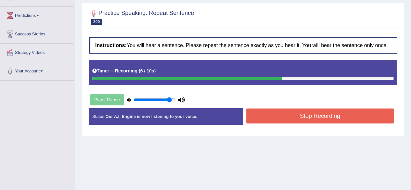
click at [310, 120] on button "Stop Recording" at bounding box center [321, 116] width 148 height 15
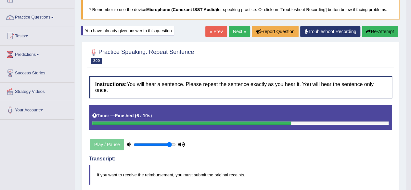
scroll to position [41, 0]
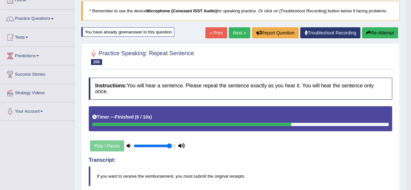
click at [375, 36] on button "Re-Attempt" at bounding box center [380, 32] width 36 height 11
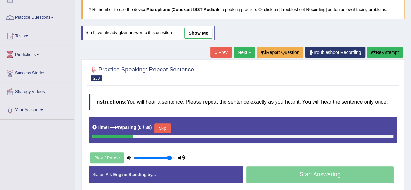
scroll to position [41, 0]
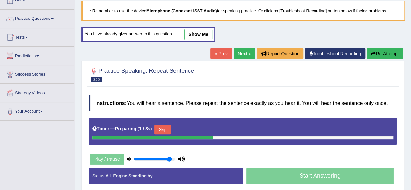
click at [170, 128] on button "Skip" at bounding box center [163, 130] width 16 height 10
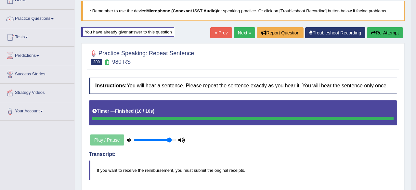
click at [384, 32] on div "Comparing text to speech..." at bounding box center [208, 95] width 416 height 190
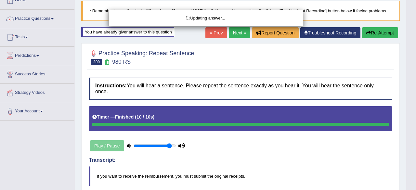
click at [384, 32] on body "Toggle navigation Home Practice Questions Speaking Practice Read Aloud Repeat S…" at bounding box center [208, 54] width 416 height 190
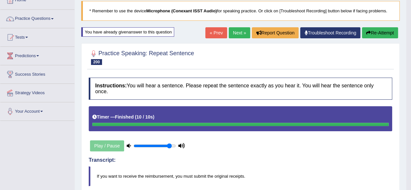
click at [384, 32] on button "Re-Attempt" at bounding box center [380, 32] width 36 height 11
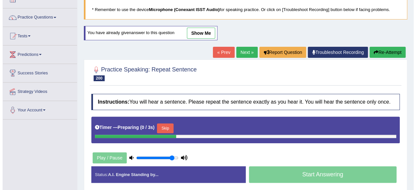
scroll to position [41, 0]
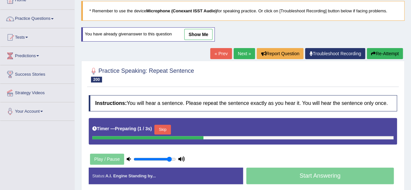
click at [163, 126] on button "Skip" at bounding box center [163, 130] width 16 height 10
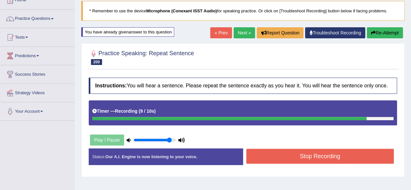
click at [328, 159] on button "Stop Recording" at bounding box center [321, 156] width 148 height 15
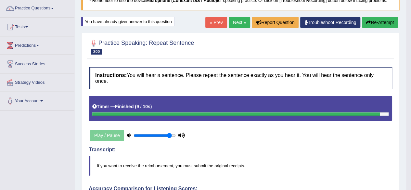
scroll to position [47, 0]
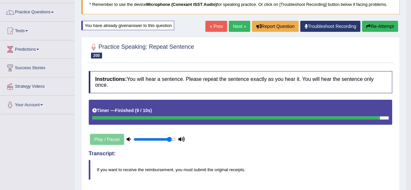
click at [383, 28] on button "Re-Attempt" at bounding box center [380, 26] width 36 height 11
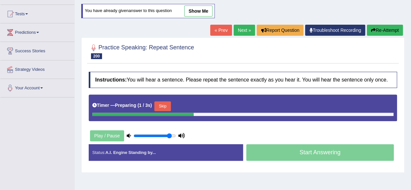
scroll to position [145, 0]
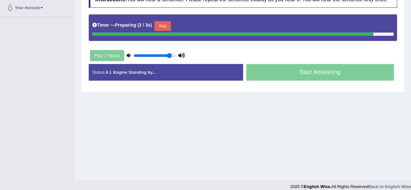
click at [167, 28] on button "Skip" at bounding box center [163, 26] width 16 height 10
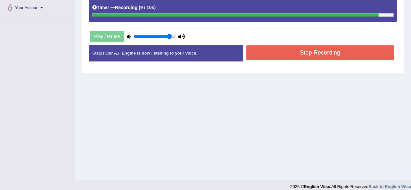
click at [296, 53] on button "Stop Recording" at bounding box center [321, 52] width 148 height 15
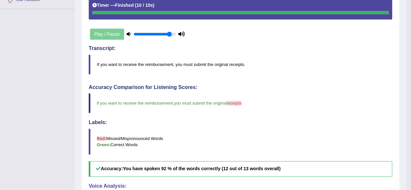
scroll to position [0, 0]
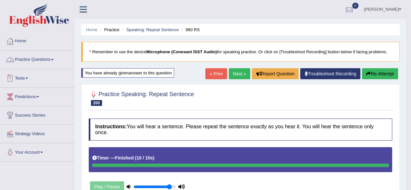
click at [55, 64] on link "Practice Questions" at bounding box center [37, 59] width 74 height 16
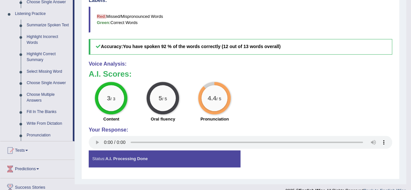
scroll to position [276, 0]
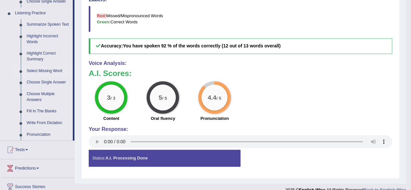
click at [43, 72] on link "Select Missing Word" at bounding box center [48, 71] width 49 height 12
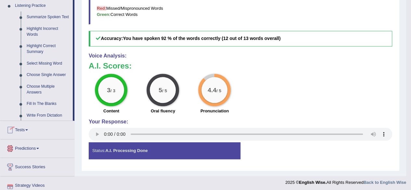
scroll to position [317, 0]
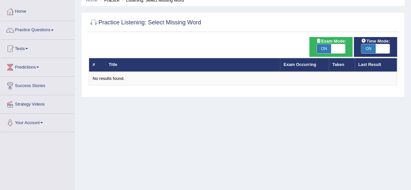
scroll to position [45, 0]
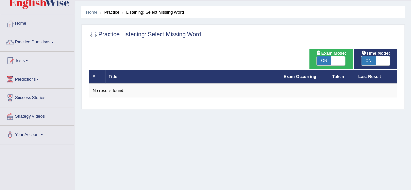
click at [411, 56] on html "Toggle navigation Home Practice Questions Speaking Practice Read Aloud Repeat S…" at bounding box center [205, 77] width 411 height 190
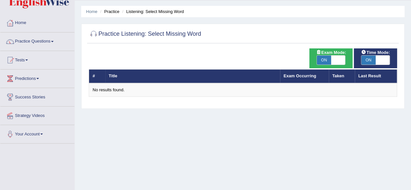
scroll to position [19, 0]
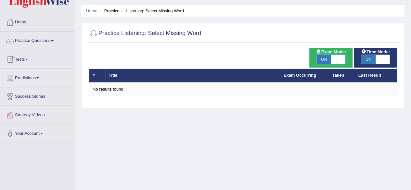
click at [340, 59] on span at bounding box center [338, 59] width 14 height 9
checkbox input "false"
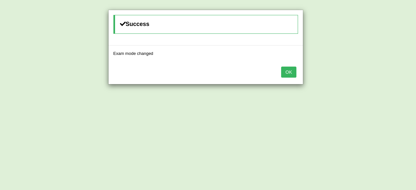
click at [288, 73] on button "OK" at bounding box center [288, 72] width 15 height 11
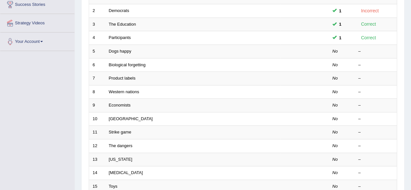
scroll to position [116, 0]
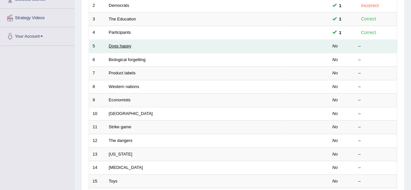
click at [122, 45] on link "Dogs happy" at bounding box center [120, 46] width 22 height 5
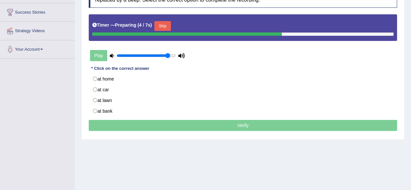
scroll to position [103, 0]
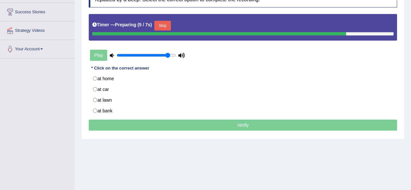
click at [160, 29] on button "Skip" at bounding box center [163, 26] width 16 height 10
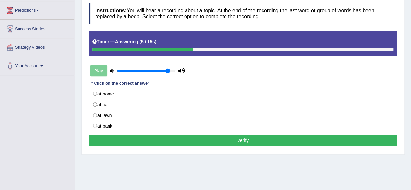
scroll to position [88, 0]
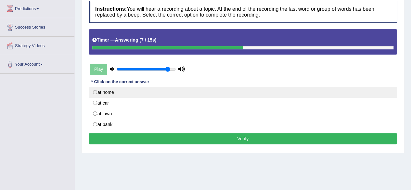
click at [96, 93] on label "at home" at bounding box center [243, 92] width 309 height 11
radio input "true"
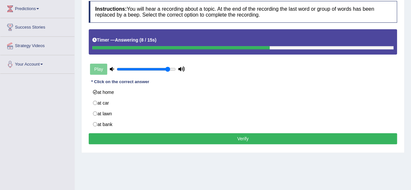
click at [129, 134] on button "Verify" at bounding box center [243, 138] width 309 height 11
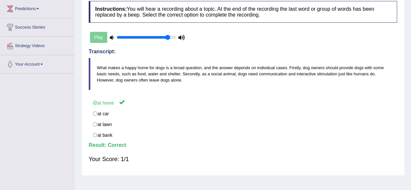
scroll to position [0, 0]
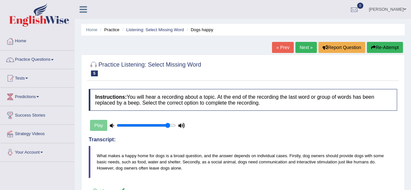
click at [306, 46] on link "Next »" at bounding box center [306, 47] width 21 height 11
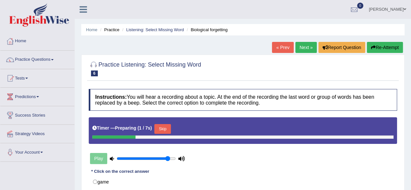
click at [168, 126] on button "Skip" at bounding box center [163, 129] width 16 height 10
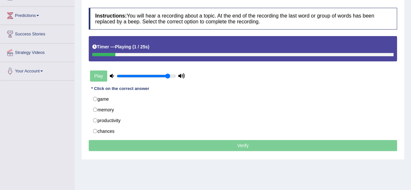
scroll to position [83, 0]
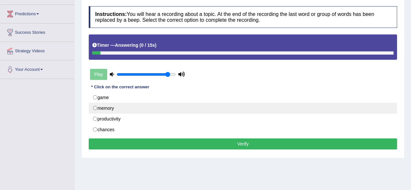
click at [95, 107] on label "memory" at bounding box center [243, 108] width 309 height 11
radio input "true"
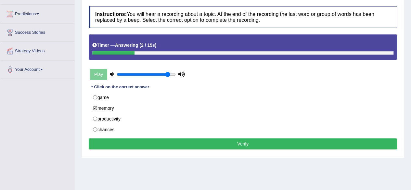
click at [188, 141] on button "Verify" at bounding box center [243, 144] width 309 height 11
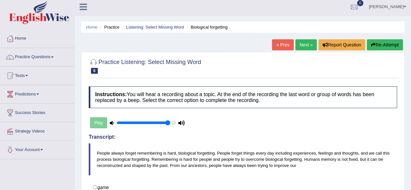
scroll to position [0, 0]
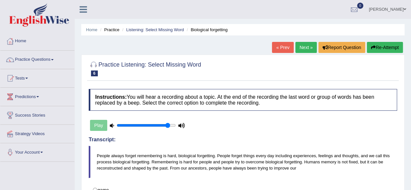
click at [300, 51] on link "Next »" at bounding box center [306, 47] width 21 height 11
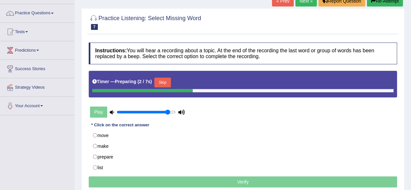
scroll to position [72, 0]
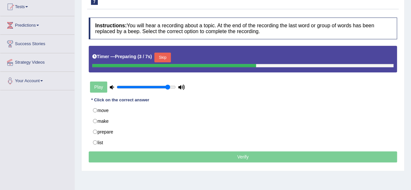
click at [165, 59] on button "Skip" at bounding box center [163, 58] width 16 height 10
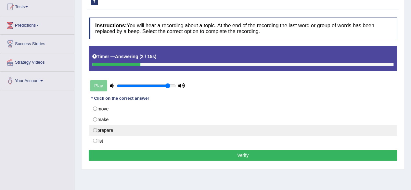
click at [95, 128] on label "prepare" at bounding box center [243, 130] width 309 height 11
radio input "true"
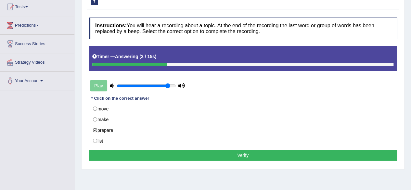
click at [159, 158] on button "Verify" at bounding box center [243, 155] width 309 height 11
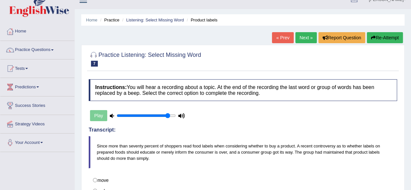
scroll to position [0, 0]
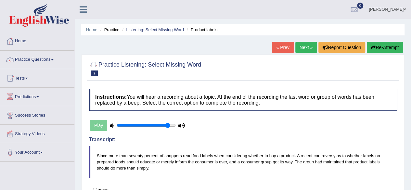
click at [302, 48] on link "Next »" at bounding box center [306, 47] width 21 height 11
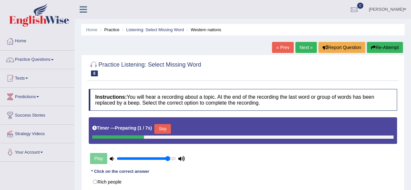
scroll to position [53, 0]
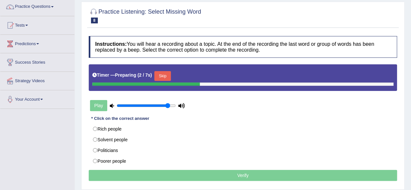
click at [163, 74] on button "Skip" at bounding box center [163, 76] width 16 height 10
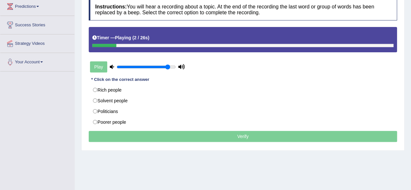
scroll to position [94, 0]
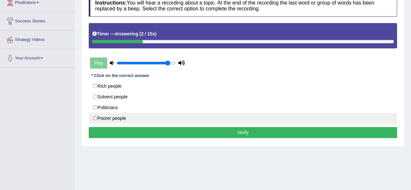
click at [93, 115] on label "Poorer people" at bounding box center [243, 118] width 309 height 11
radio input "true"
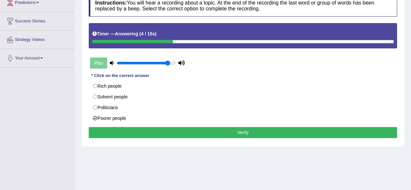
click at [152, 130] on button "Verify" at bounding box center [243, 132] width 309 height 11
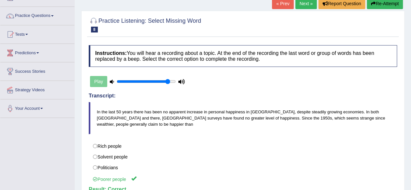
scroll to position [0, 0]
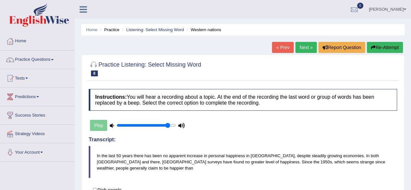
click at [307, 47] on link "Next »" at bounding box center [306, 47] width 21 height 11
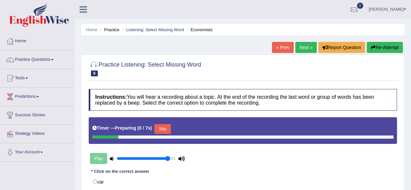
click at [171, 130] on button "Skip" at bounding box center [163, 129] width 16 height 10
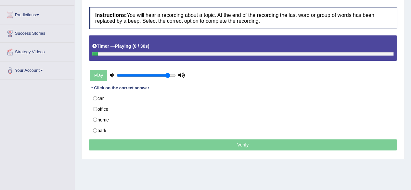
scroll to position [83, 0]
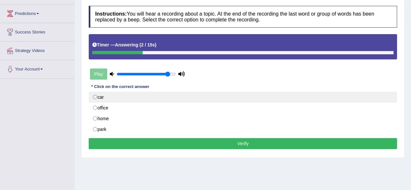
click at [95, 97] on label "car" at bounding box center [243, 97] width 309 height 11
radio input "true"
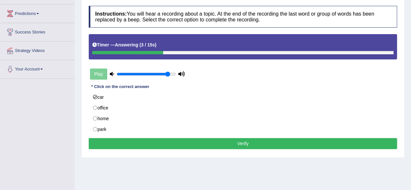
click at [172, 140] on button "Verify" at bounding box center [243, 143] width 309 height 11
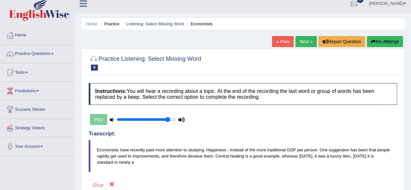
scroll to position [0, 0]
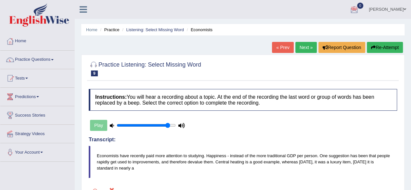
click at [305, 47] on link "Next »" at bounding box center [306, 47] width 21 height 11
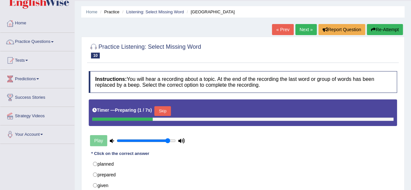
scroll to position [53, 0]
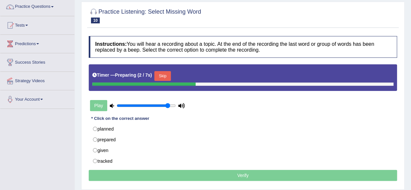
click at [164, 76] on button "Skip" at bounding box center [163, 76] width 16 height 10
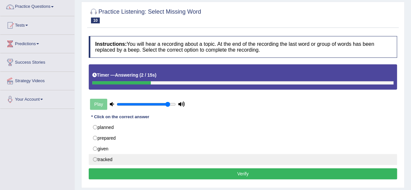
click at [97, 155] on label "tracked" at bounding box center [243, 159] width 309 height 11
radio input "true"
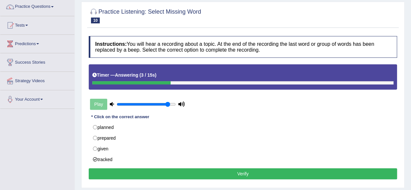
click at [136, 172] on button "Verify" at bounding box center [243, 173] width 309 height 11
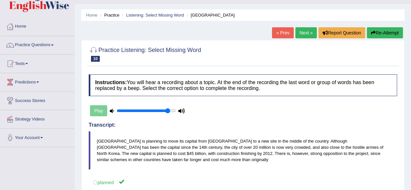
scroll to position [0, 0]
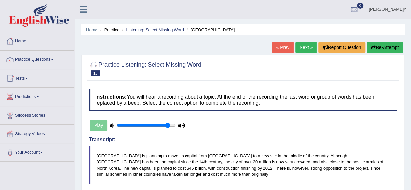
click at [305, 48] on link "Next »" at bounding box center [306, 47] width 21 height 11
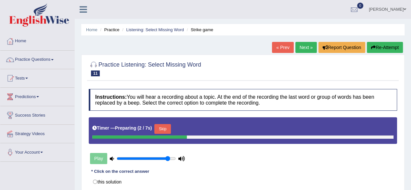
drag, startPoint x: 410, startPoint y: 61, endPoint x: 413, endPoint y: 68, distance: 7.4
click at [411, 68] on html "Toggle navigation Home Practice Questions Speaking Practice Read Aloud Repeat S…" at bounding box center [205, 95] width 411 height 190
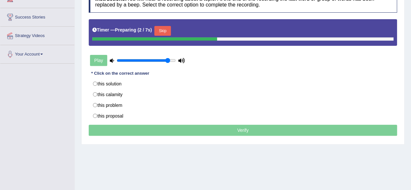
scroll to position [102, 0]
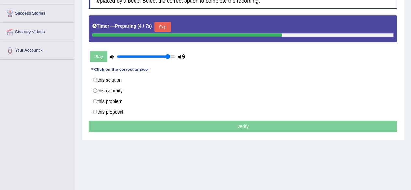
click at [171, 22] on button "Skip" at bounding box center [163, 27] width 16 height 10
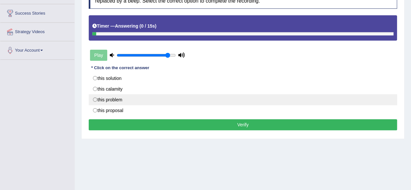
click at [94, 99] on label "this problem" at bounding box center [243, 99] width 309 height 11
radio input "true"
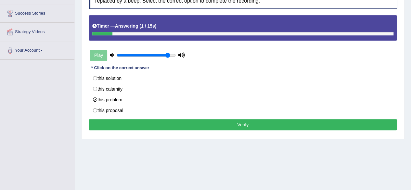
click at [126, 120] on button "Verify" at bounding box center [243, 124] width 309 height 11
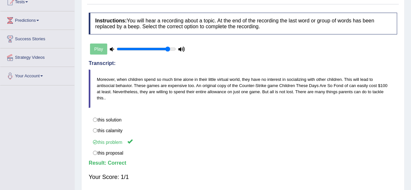
scroll to position [0, 0]
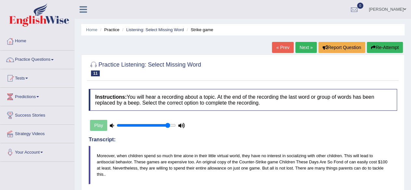
click at [304, 47] on link "Next »" at bounding box center [306, 47] width 21 height 11
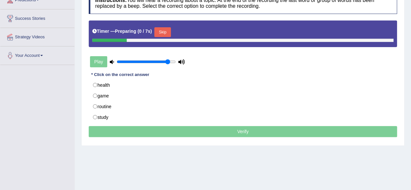
scroll to position [111, 0]
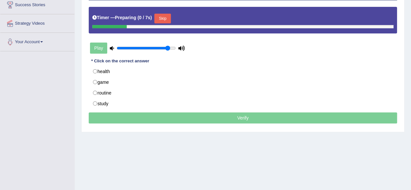
drag, startPoint x: 0, startPoint y: 0, endPoint x: 401, endPoint y: 114, distance: 416.6
click at [166, 12] on div "Timer — Preparing ( 2 / 7s ) Skip" at bounding box center [243, 18] width 302 height 13
click at [165, 17] on button "Skip" at bounding box center [163, 19] width 16 height 10
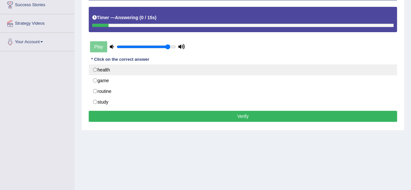
click at [95, 68] on label "health" at bounding box center [243, 69] width 309 height 11
radio input "true"
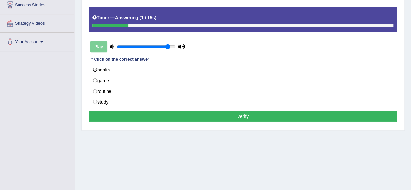
click at [148, 116] on button "Verify" at bounding box center [243, 116] width 309 height 11
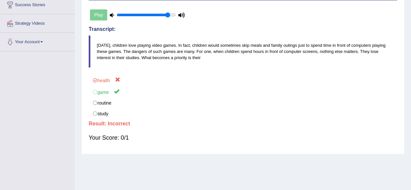
scroll to position [0, 0]
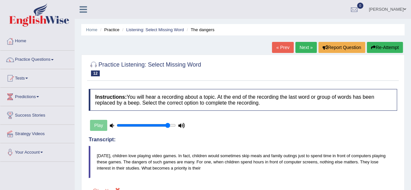
click at [300, 49] on link "Next »" at bounding box center [306, 47] width 21 height 11
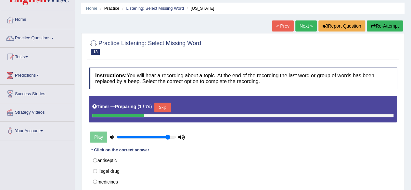
scroll to position [34, 0]
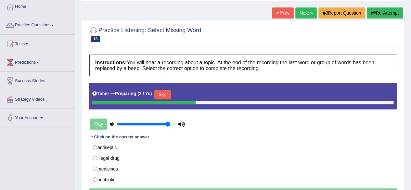
click at [166, 94] on button "Skip" at bounding box center [163, 95] width 16 height 10
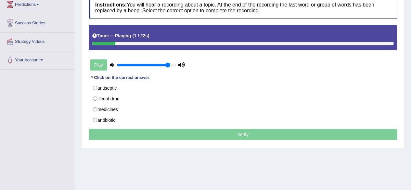
scroll to position [103, 0]
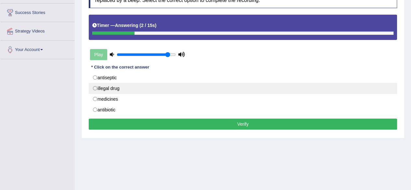
click at [97, 86] on label "illegal drug" at bounding box center [243, 88] width 309 height 11
radio input "true"
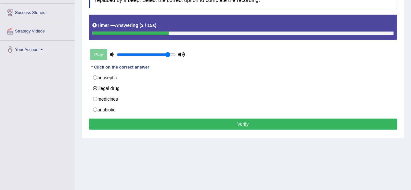
click at [158, 121] on button "Verify" at bounding box center [243, 124] width 309 height 11
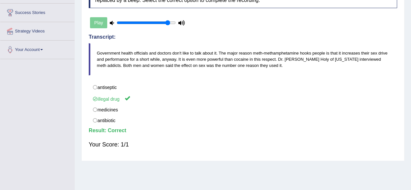
scroll to position [0, 0]
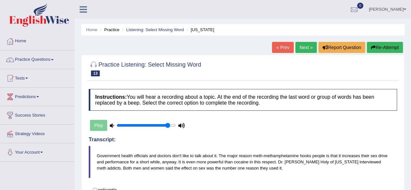
click at [303, 46] on link "Next »" at bounding box center [306, 47] width 21 height 11
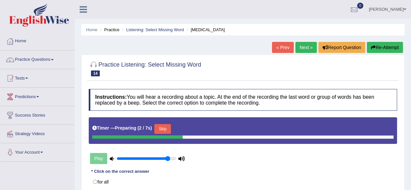
click at [164, 127] on button "Skip" at bounding box center [163, 129] width 16 height 10
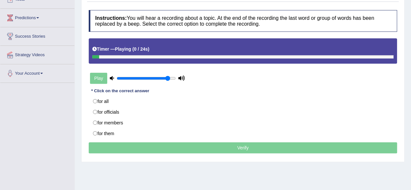
scroll to position [83, 0]
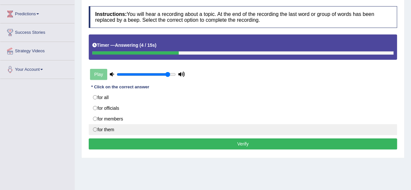
click at [95, 128] on label "for them" at bounding box center [243, 129] width 309 height 11
radio input "true"
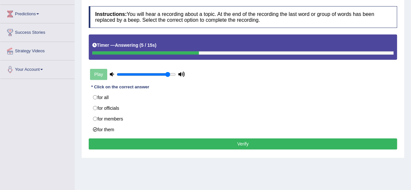
click at [138, 141] on button "Verify" at bounding box center [243, 144] width 309 height 11
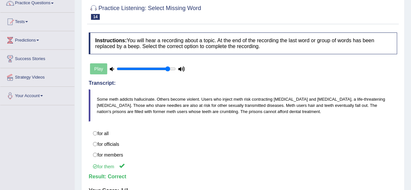
scroll to position [0, 0]
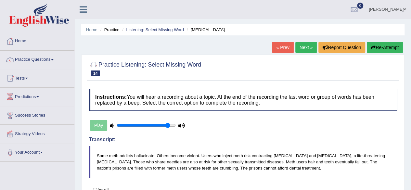
click at [302, 52] on link "Next »" at bounding box center [306, 47] width 21 height 11
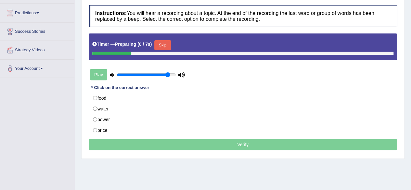
click at [167, 44] on button "Skip" at bounding box center [163, 45] width 16 height 10
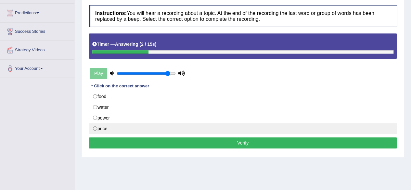
click at [93, 129] on label "price" at bounding box center [243, 128] width 309 height 11
radio input "true"
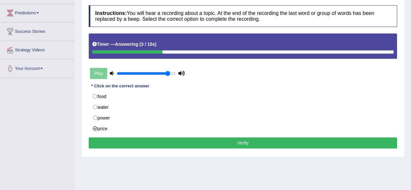
click at [110, 138] on button "Verify" at bounding box center [243, 143] width 309 height 11
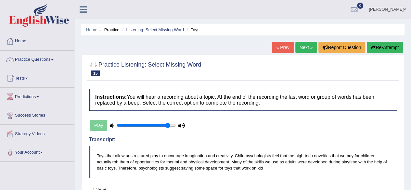
click at [382, 47] on button "Re-Attempt" at bounding box center [385, 47] width 36 height 11
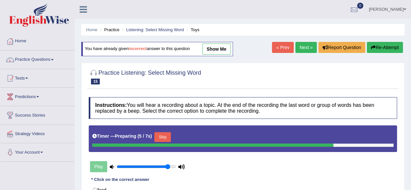
click at [162, 140] on button "Skip" at bounding box center [163, 137] width 16 height 10
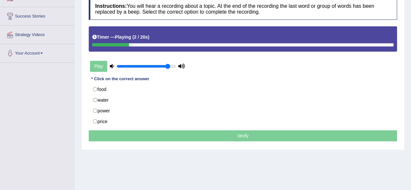
scroll to position [100, 0]
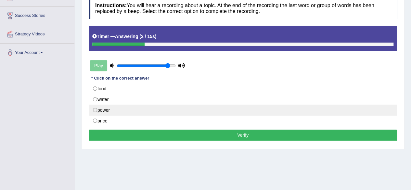
click at [94, 109] on label "power" at bounding box center [243, 110] width 309 height 11
radio input "true"
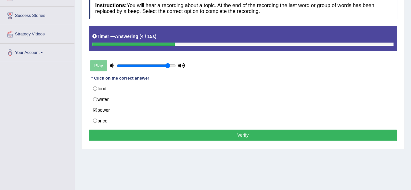
click at [128, 137] on button "Verify" at bounding box center [243, 135] width 309 height 11
